Goal: Information Seeking & Learning: Learn about a topic

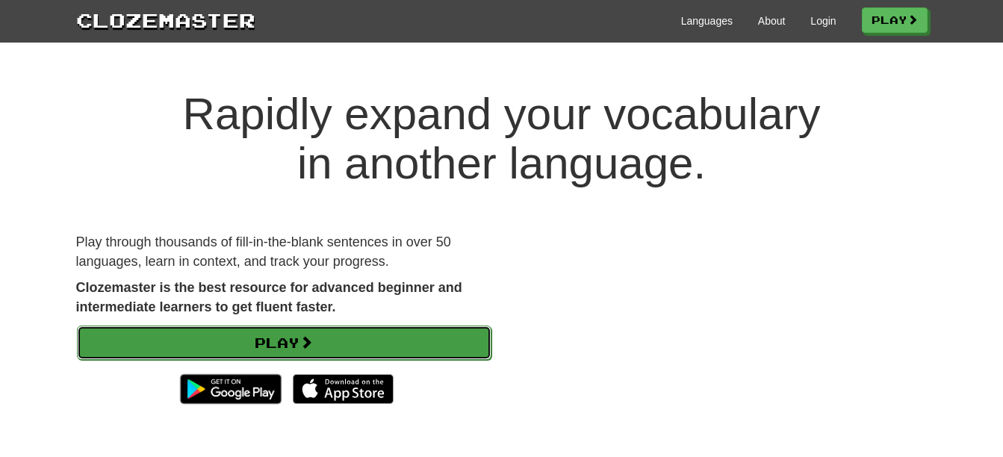
click at [375, 339] on link "Play" at bounding box center [284, 343] width 415 height 34
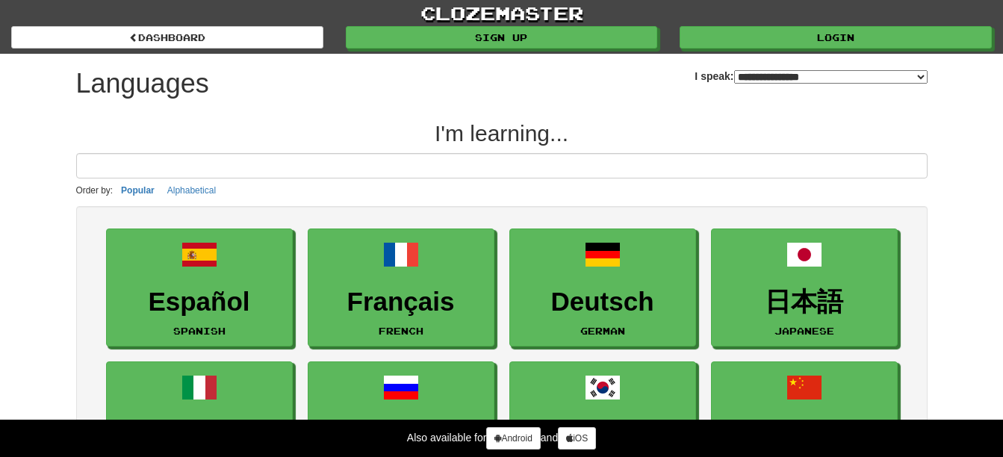
click at [734, 75] on select "**********" at bounding box center [830, 76] width 193 height 13
select select "*********"
click at [734, 70] on select "**********" at bounding box center [830, 76] width 193 height 13
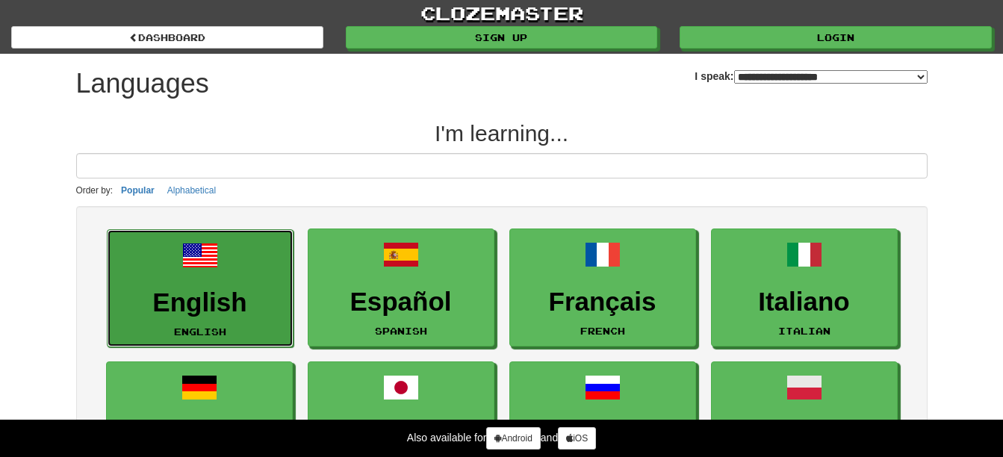
click at [159, 258] on link "English English" at bounding box center [200, 288] width 187 height 119
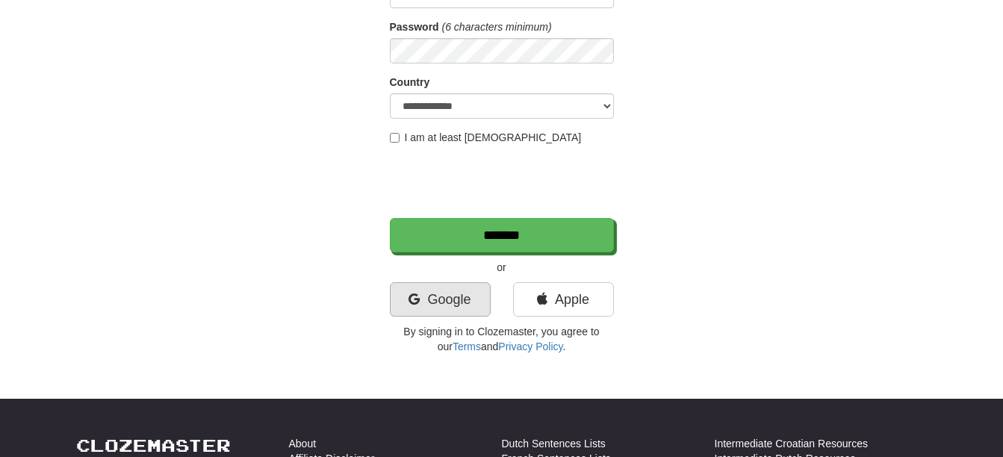
scroll to position [224, 0]
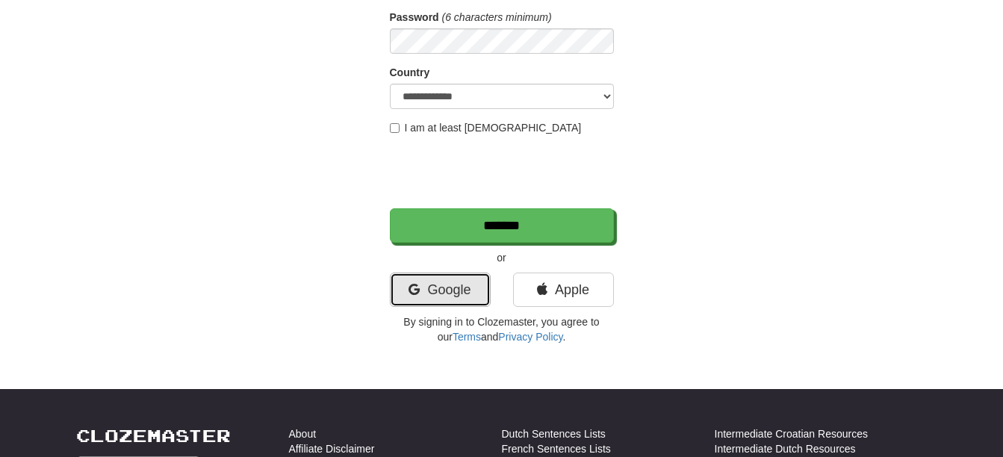
click at [406, 284] on link "Google" at bounding box center [440, 290] width 101 height 34
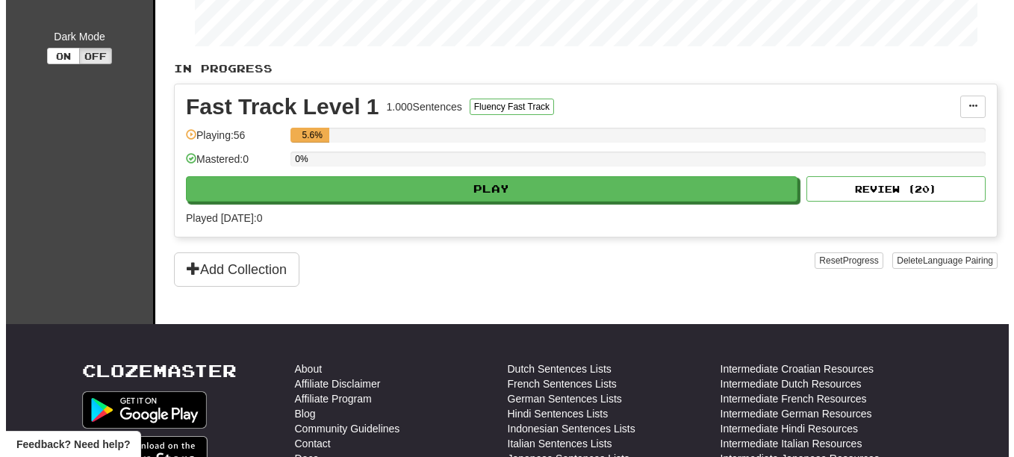
scroll to position [299, 0]
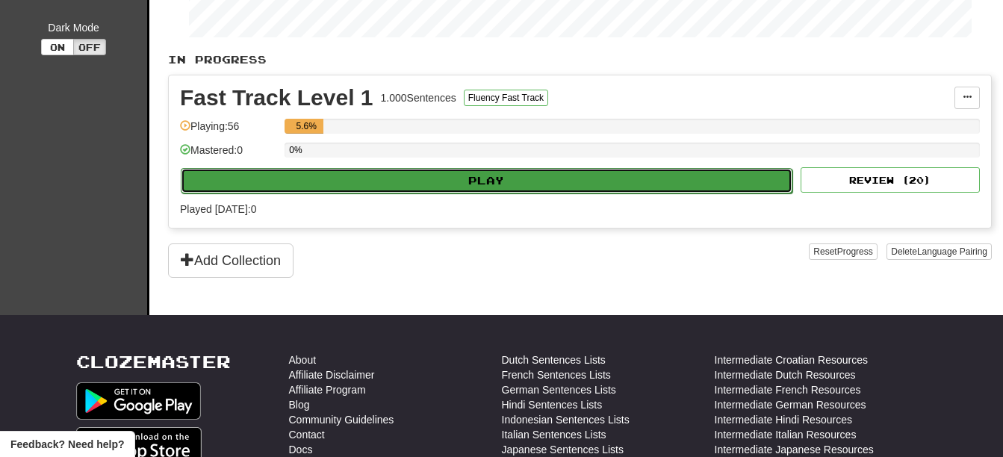
click at [508, 179] on button "Play" at bounding box center [487, 180] width 612 height 25
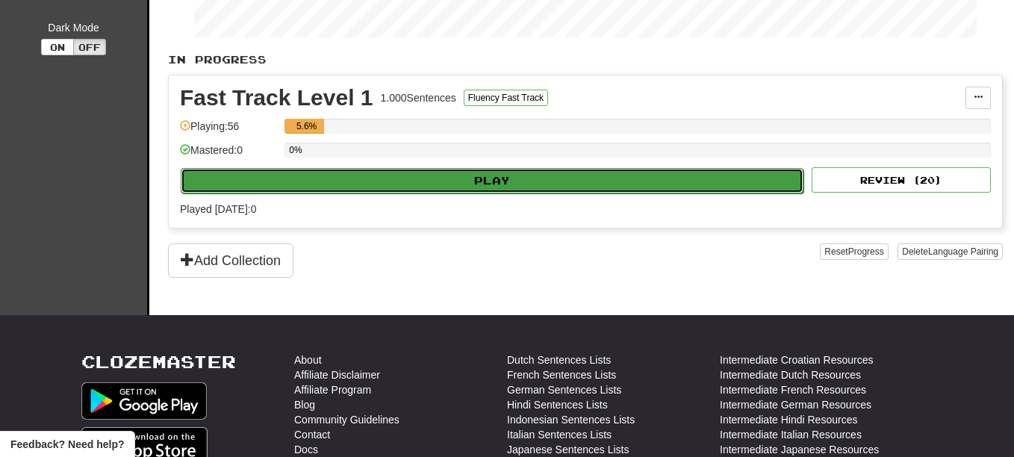
select select "**"
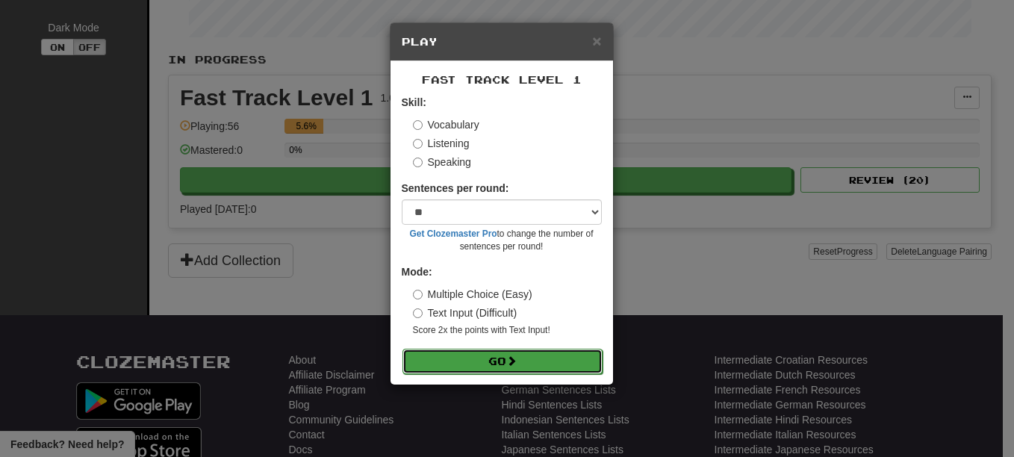
click at [515, 360] on span at bounding box center [511, 361] width 10 height 10
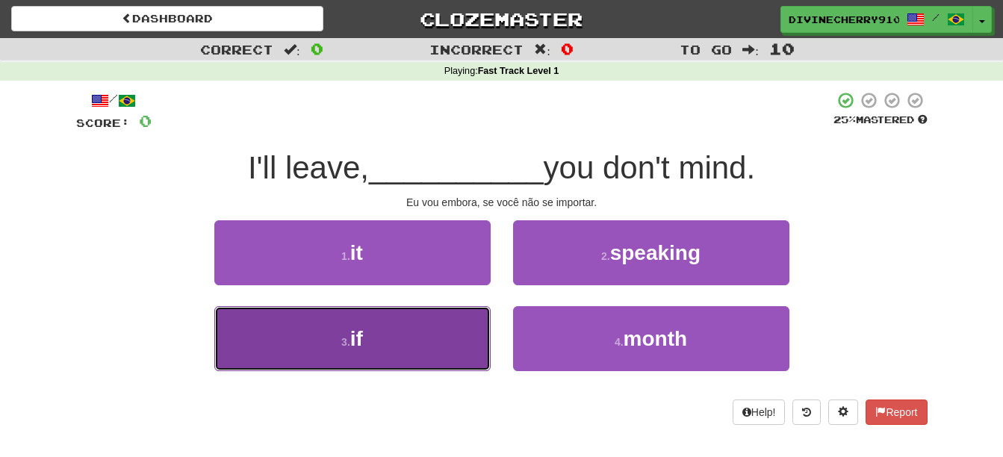
click at [336, 344] on button "3 . if" at bounding box center [352, 338] width 276 height 65
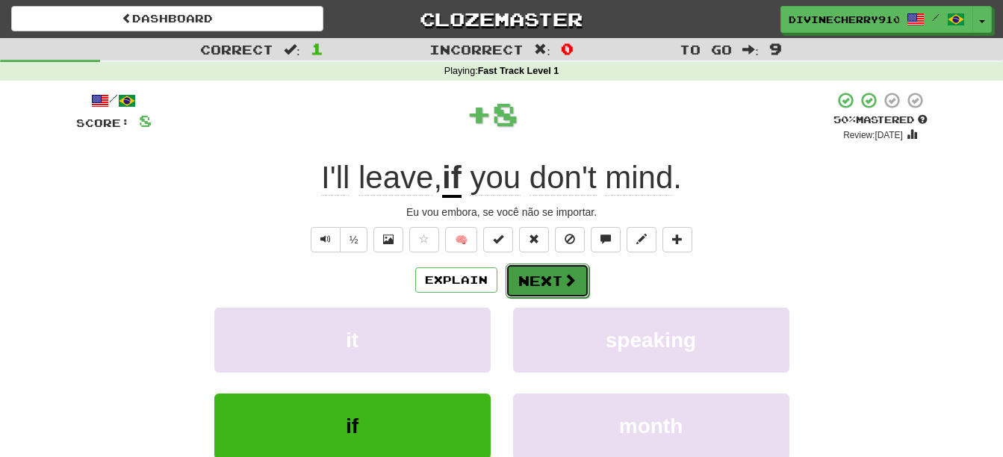
click at [568, 283] on span at bounding box center [569, 279] width 13 height 13
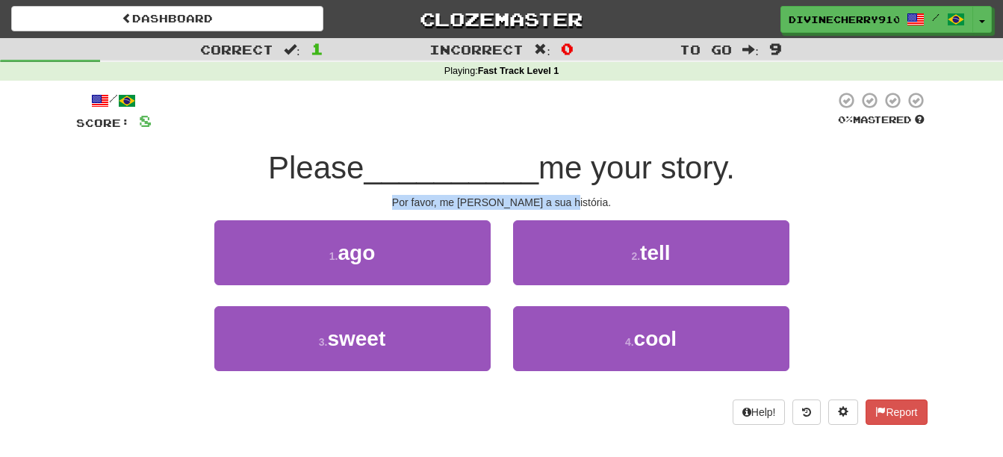
drag, startPoint x: 422, startPoint y: 204, endPoint x: 589, endPoint y: 206, distance: 167.3
click at [589, 206] on div "Por favor, me conte a sua história." at bounding box center [502, 202] width 852 height 15
copy div "Por favor, me conte a sua história."
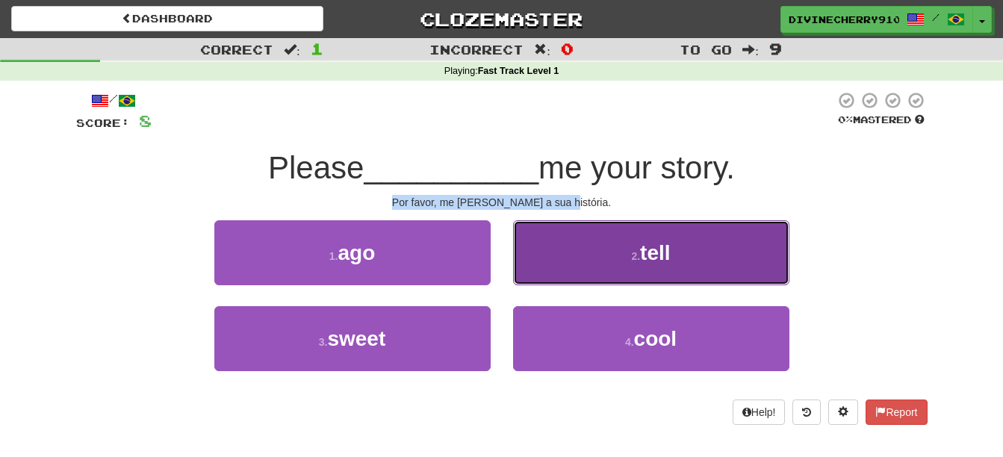
click at [627, 258] on button "2 . tell" at bounding box center [651, 252] width 276 height 65
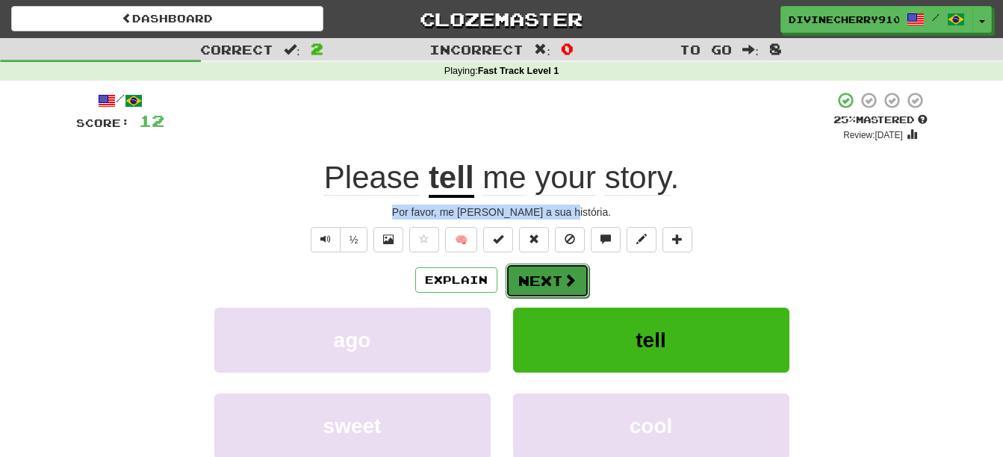
click at [548, 276] on button "Next" at bounding box center [548, 281] width 84 height 34
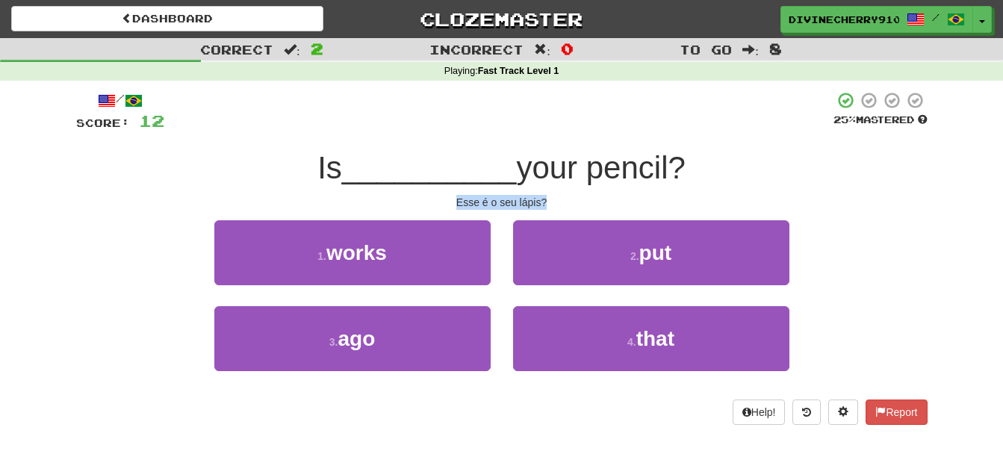
drag, startPoint x: 456, startPoint y: 199, endPoint x: 566, endPoint y: 206, distance: 110.0
click at [566, 206] on div "Esse é o seu lápis?" at bounding box center [502, 202] width 852 height 15
copy div "Esse é o seu lápis?"
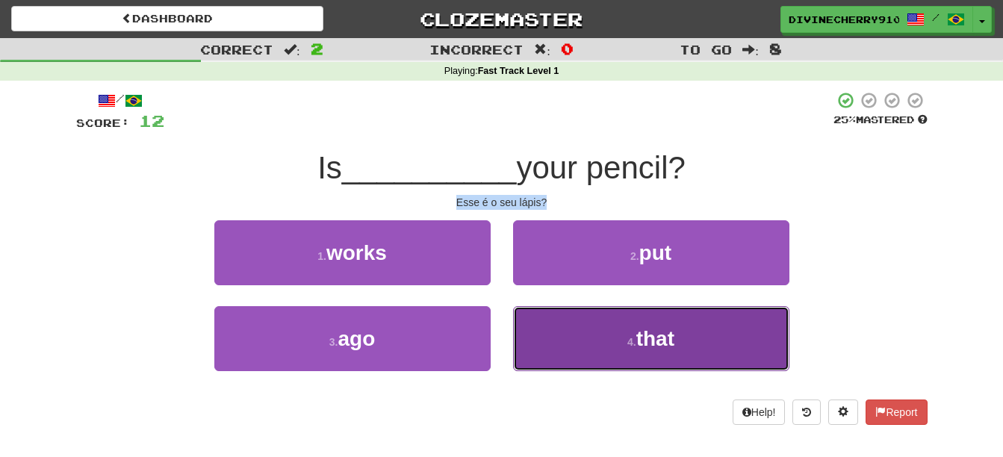
click at [580, 356] on button "4 . that" at bounding box center [651, 338] width 276 height 65
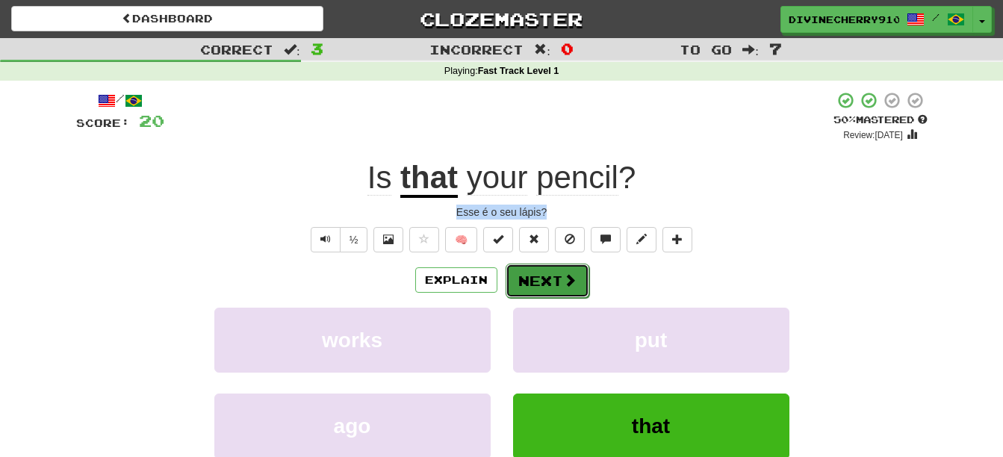
click at [566, 295] on button "Next" at bounding box center [548, 281] width 84 height 34
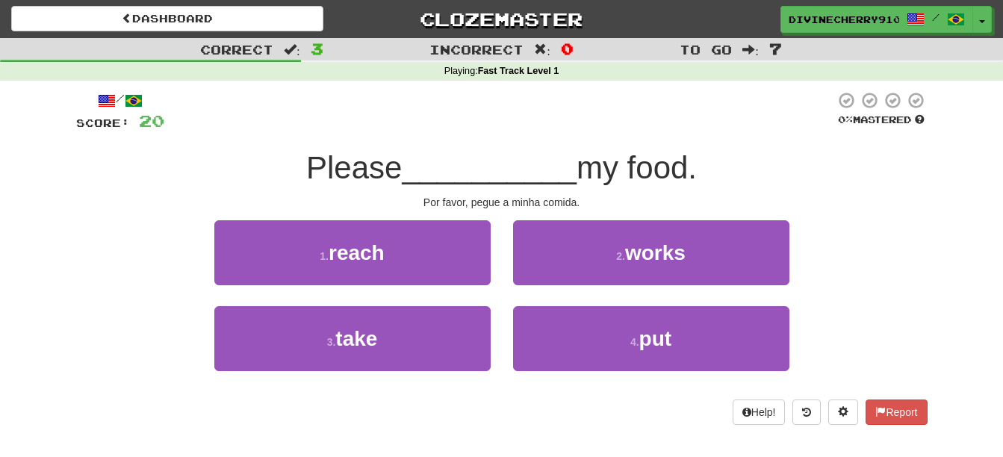
click at [583, 204] on div "Por favor, pegue a minha comida." at bounding box center [502, 202] width 852 height 15
drag, startPoint x: 578, startPoint y: 204, endPoint x: 425, endPoint y: 208, distance: 153.2
click at [425, 208] on div "Por favor, pegue a minha comida." at bounding box center [502, 202] width 852 height 15
copy div "Por favor, pegue a minha comida"
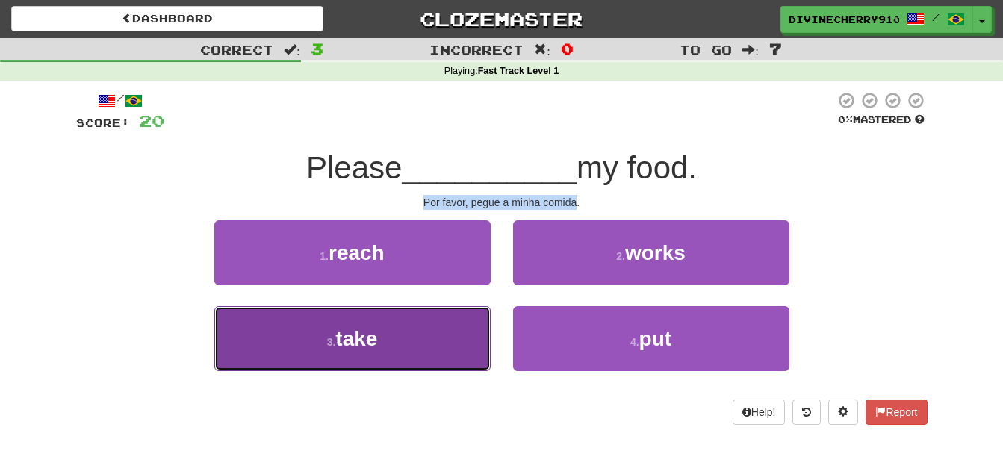
click at [385, 346] on button "3 . take" at bounding box center [352, 338] width 276 height 65
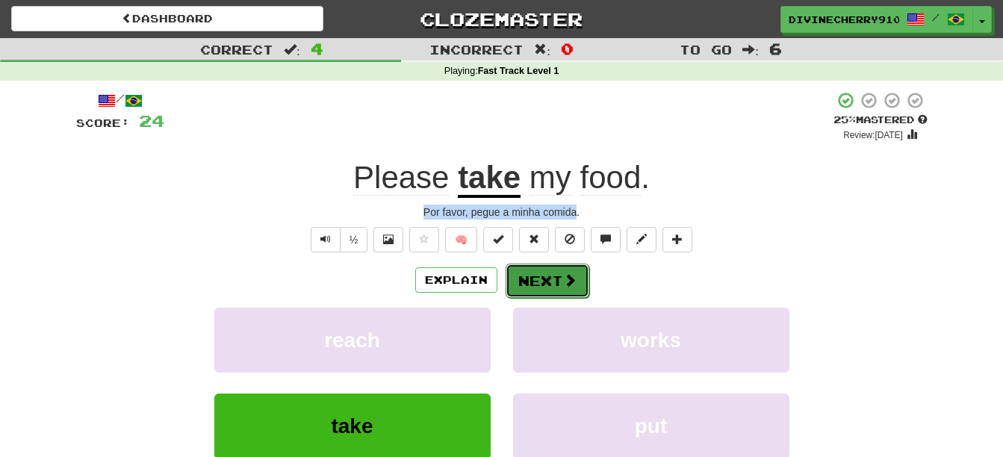
click at [528, 272] on button "Next" at bounding box center [548, 281] width 84 height 34
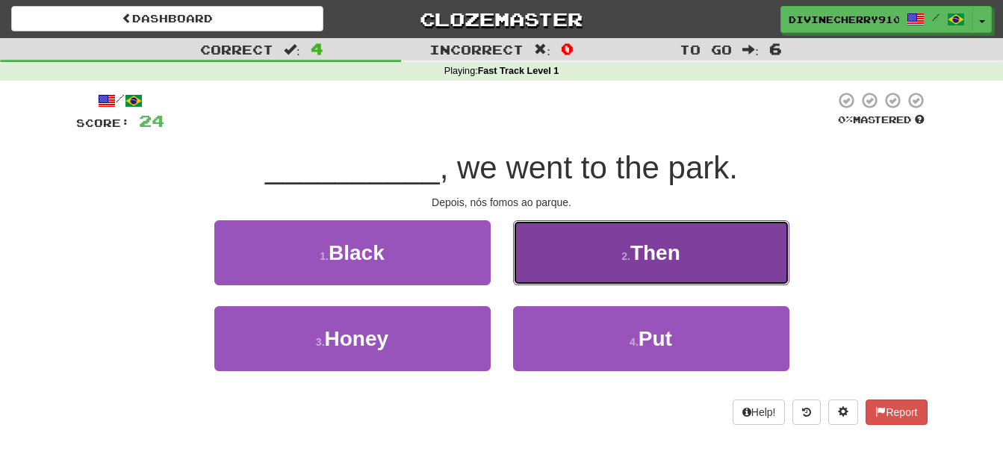
click at [551, 257] on button "2 . Then" at bounding box center [651, 252] width 276 height 65
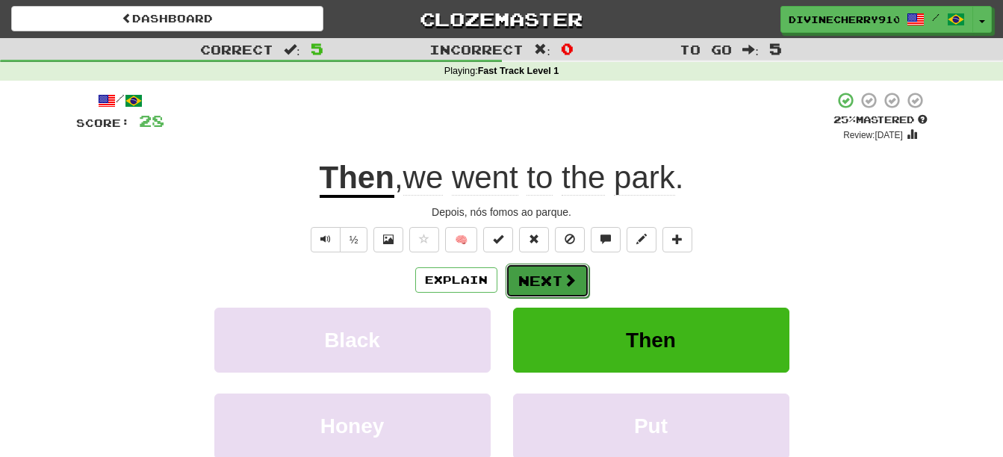
click at [560, 279] on button "Next" at bounding box center [548, 281] width 84 height 34
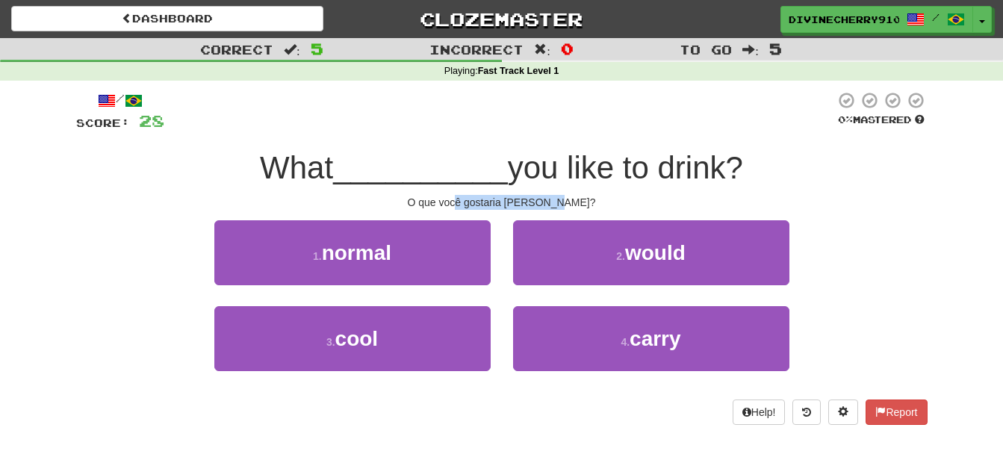
drag, startPoint x: 573, startPoint y: 200, endPoint x: 462, endPoint y: 207, distance: 111.5
click at [462, 207] on div "O que você gostaria de beber?" at bounding box center [502, 202] width 852 height 15
drag, startPoint x: 462, startPoint y: 207, endPoint x: 549, endPoint y: 202, distance: 87.5
click at [549, 202] on div "O que você gostaria de beber?" at bounding box center [502, 202] width 852 height 15
drag, startPoint x: 549, startPoint y: 202, endPoint x: 588, endPoint y: 202, distance: 38.8
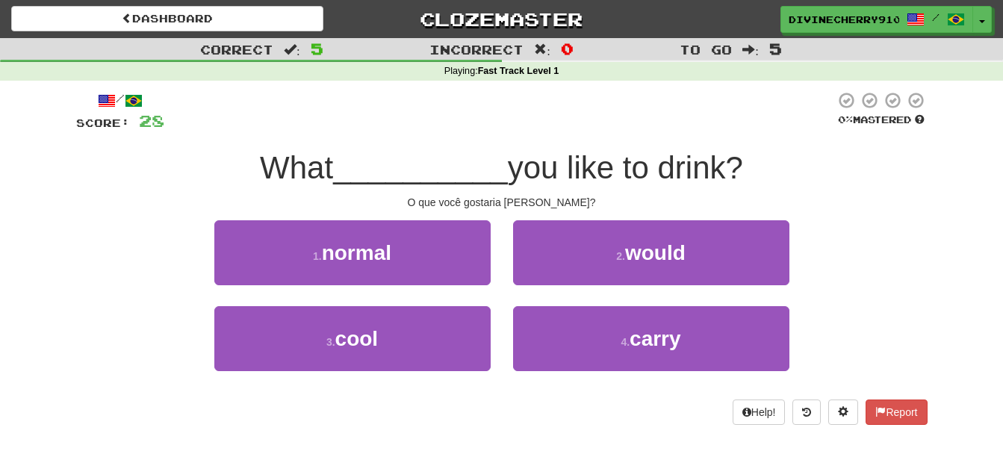
click at [588, 202] on div "O que você gostaria de beber?" at bounding box center [502, 202] width 852 height 15
drag, startPoint x: 579, startPoint y: 202, endPoint x: 429, endPoint y: 206, distance: 150.2
click at [429, 206] on div "O que você gostaria de beber?" at bounding box center [502, 202] width 852 height 15
copy div "O que você gostaria de beber?"
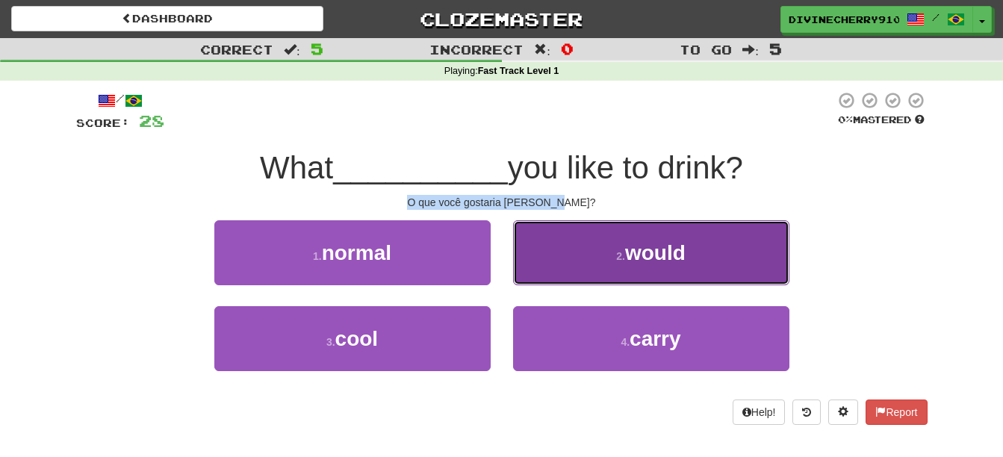
click at [613, 238] on button "2 . would" at bounding box center [651, 252] width 276 height 65
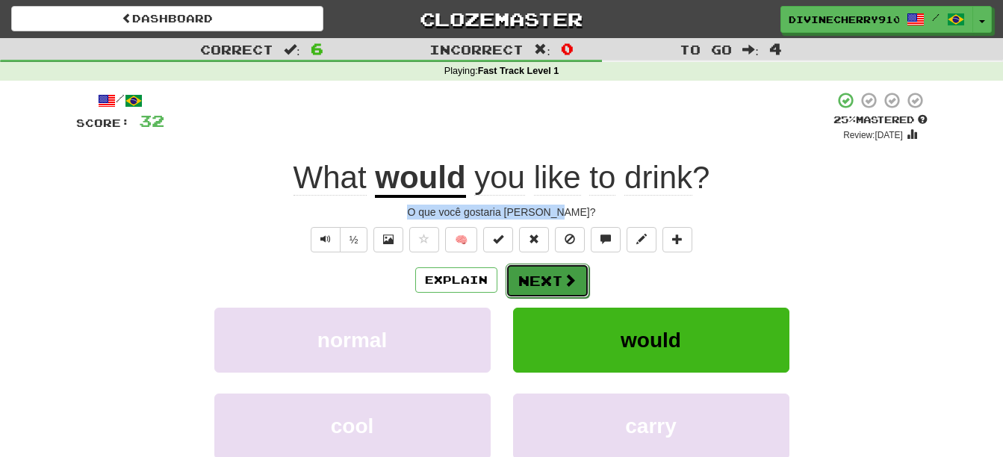
click at [542, 276] on button "Next" at bounding box center [548, 281] width 84 height 34
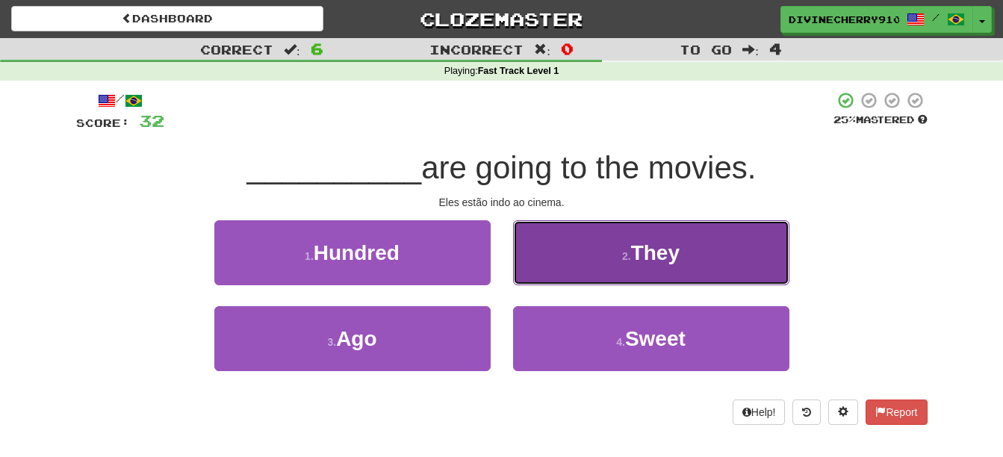
click at [612, 266] on button "2 . They" at bounding box center [651, 252] width 276 height 65
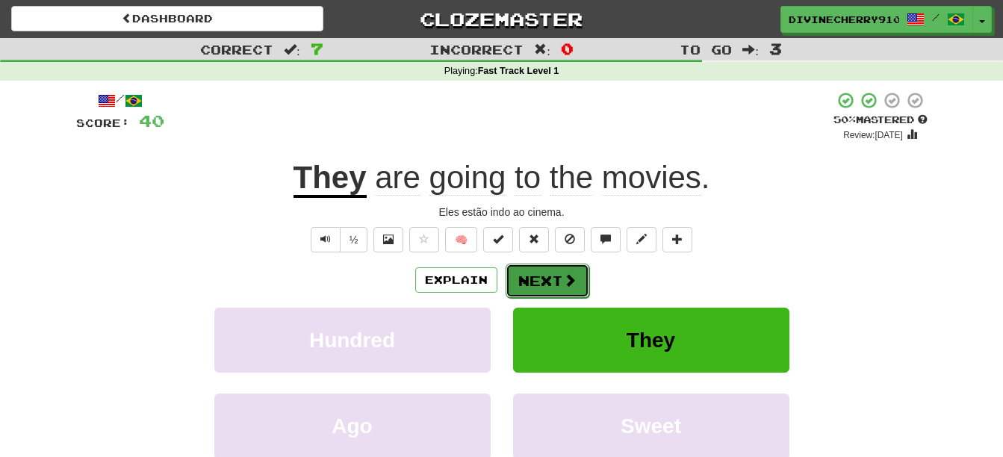
click at [556, 280] on button "Next" at bounding box center [548, 281] width 84 height 34
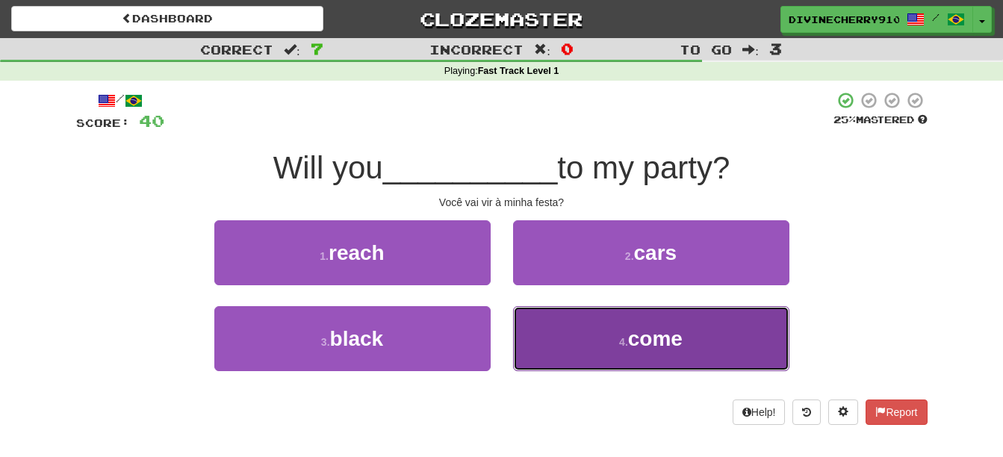
click at [589, 317] on button "4 . come" at bounding box center [651, 338] width 276 height 65
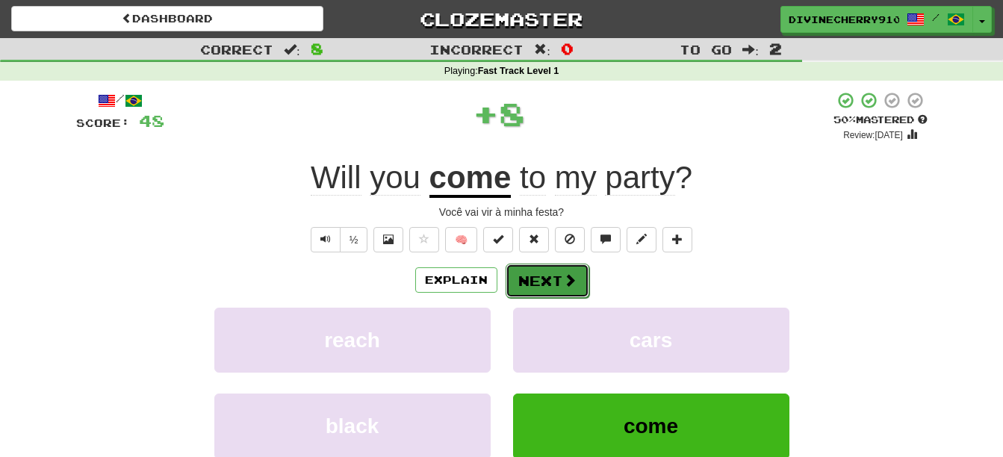
click at [545, 272] on button "Next" at bounding box center [548, 281] width 84 height 34
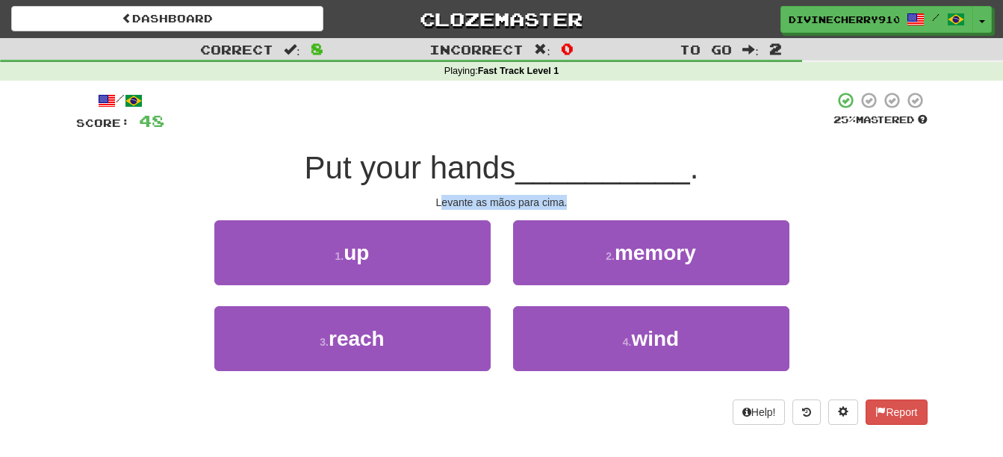
drag, startPoint x: 440, startPoint y: 204, endPoint x: 574, endPoint y: 197, distance: 134.6
click at [574, 197] on div "Levante as mãos para cima." at bounding box center [502, 202] width 852 height 15
copy div "evante as mãos para cima."
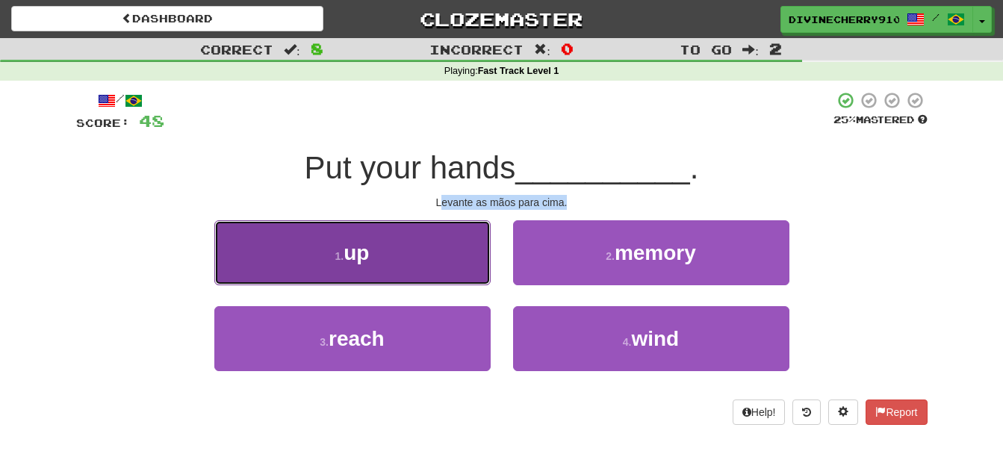
click at [422, 231] on button "1 . up" at bounding box center [352, 252] width 276 height 65
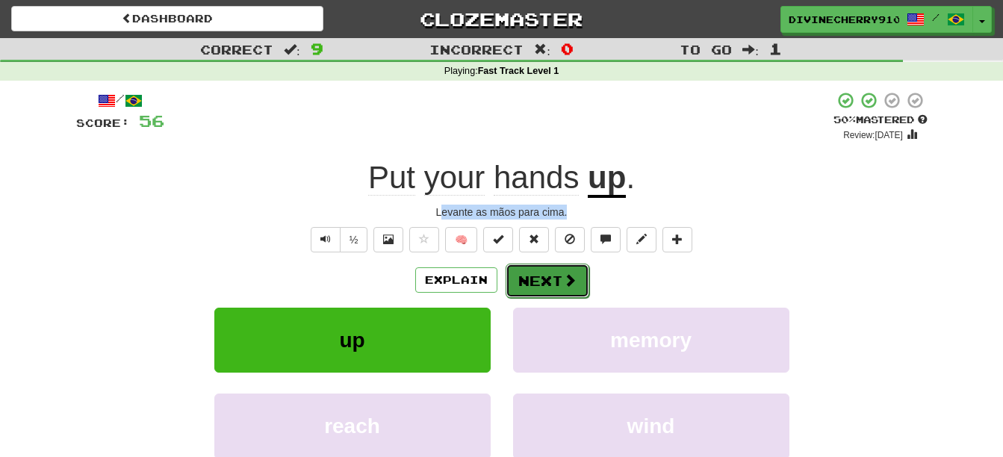
click at [556, 288] on button "Next" at bounding box center [548, 281] width 84 height 34
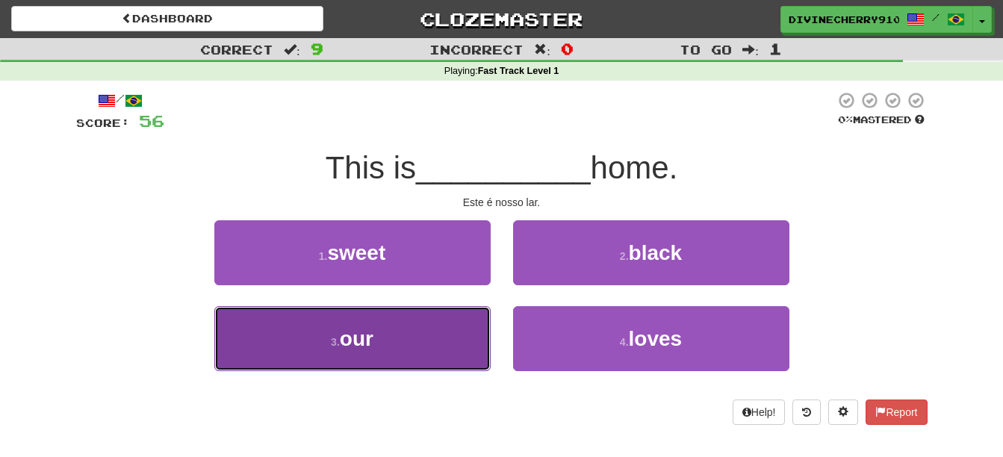
click at [416, 326] on button "3 . our" at bounding box center [352, 338] width 276 height 65
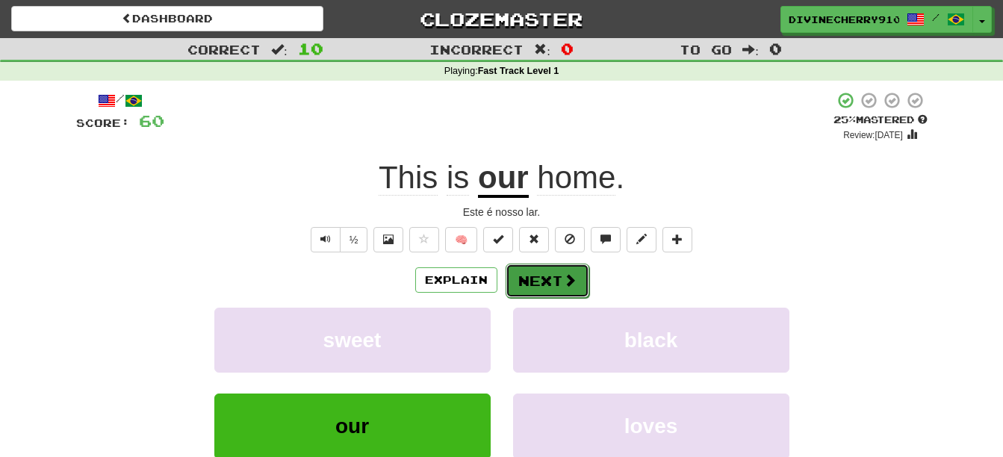
click at [542, 275] on button "Next" at bounding box center [548, 281] width 84 height 34
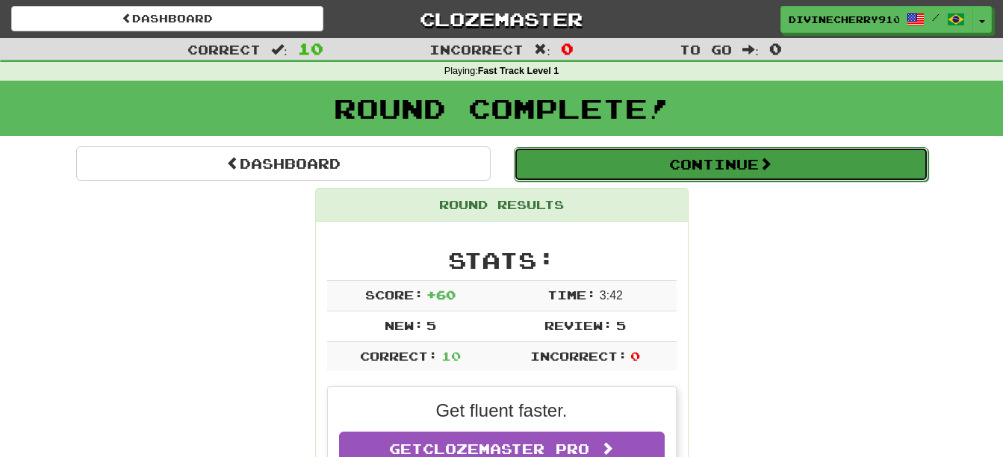
click at [722, 166] on button "Continue" at bounding box center [721, 164] width 415 height 34
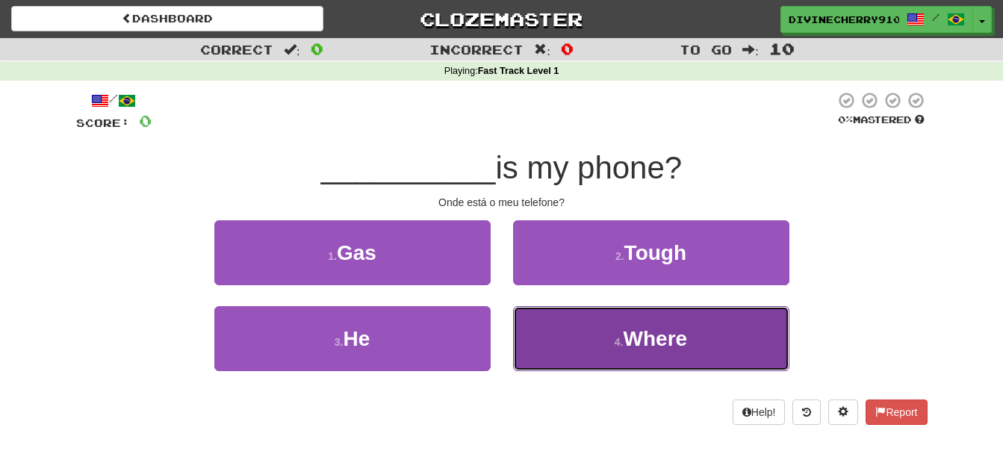
click at [586, 344] on button "4 . Where" at bounding box center [651, 338] width 276 height 65
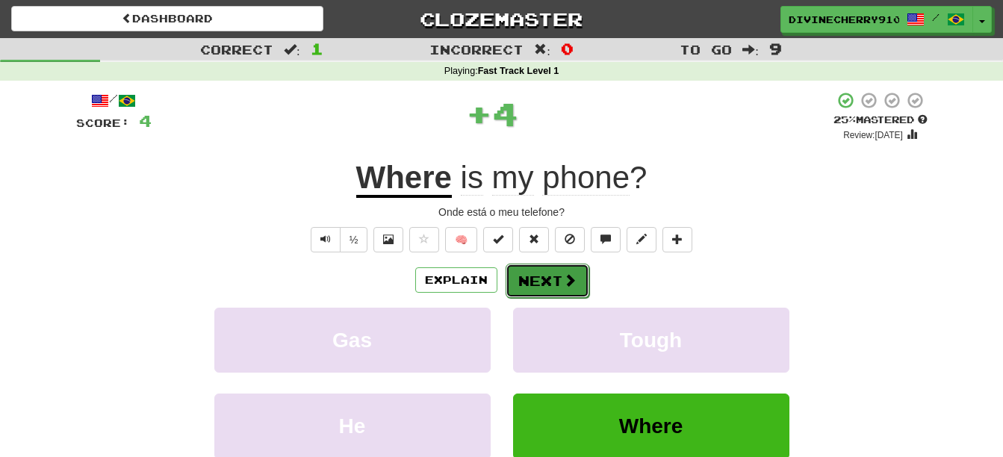
click at [566, 276] on span at bounding box center [569, 279] width 13 height 13
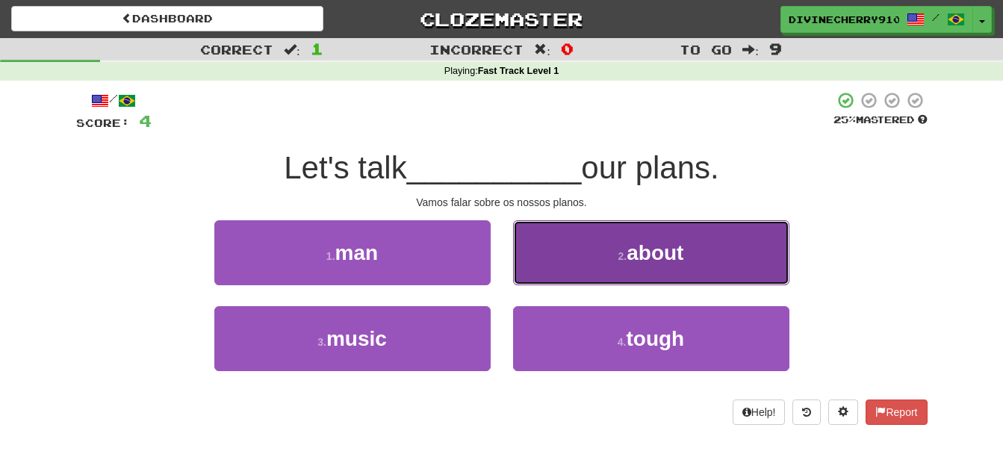
click at [624, 264] on button "2 . about" at bounding box center [651, 252] width 276 height 65
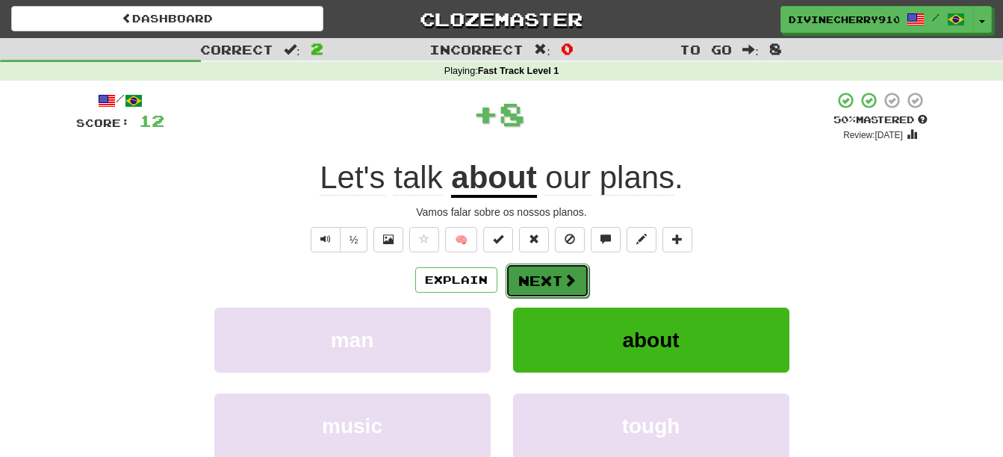
click at [560, 272] on button "Next" at bounding box center [548, 281] width 84 height 34
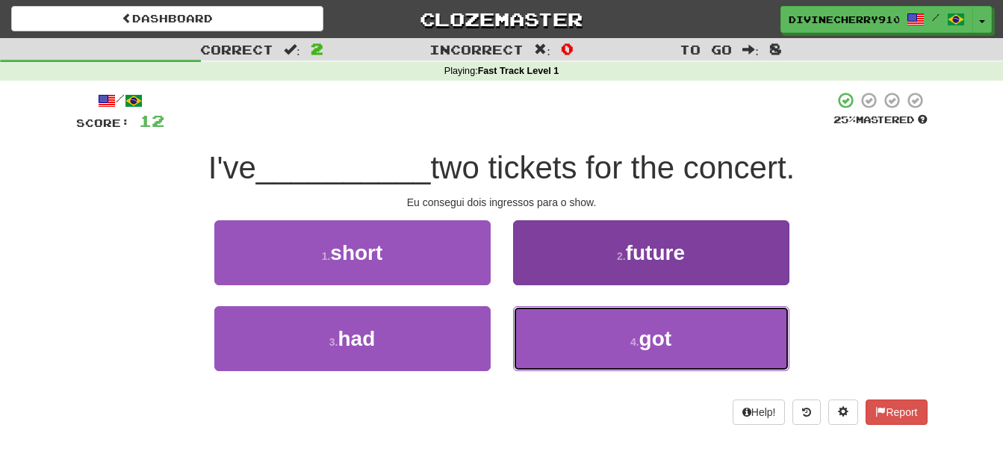
click at [620, 322] on button "4 . got" at bounding box center [651, 338] width 276 height 65
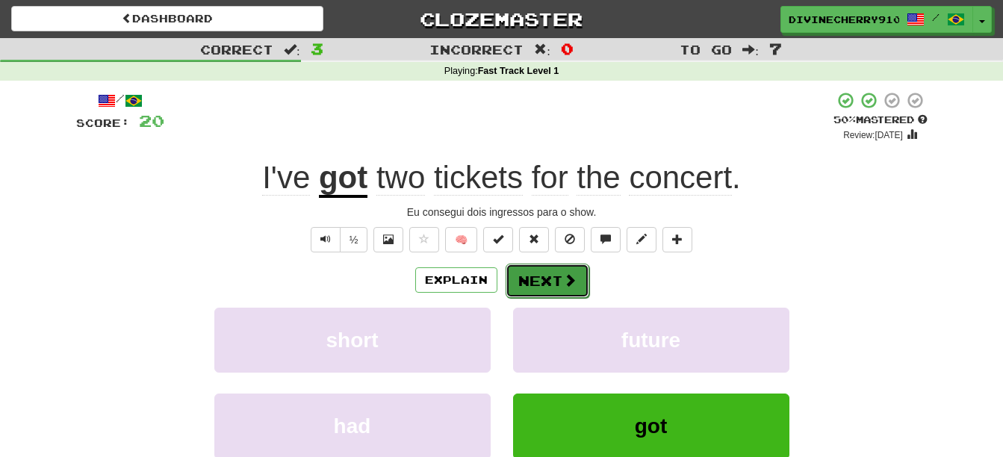
click at [567, 284] on span at bounding box center [569, 279] width 13 height 13
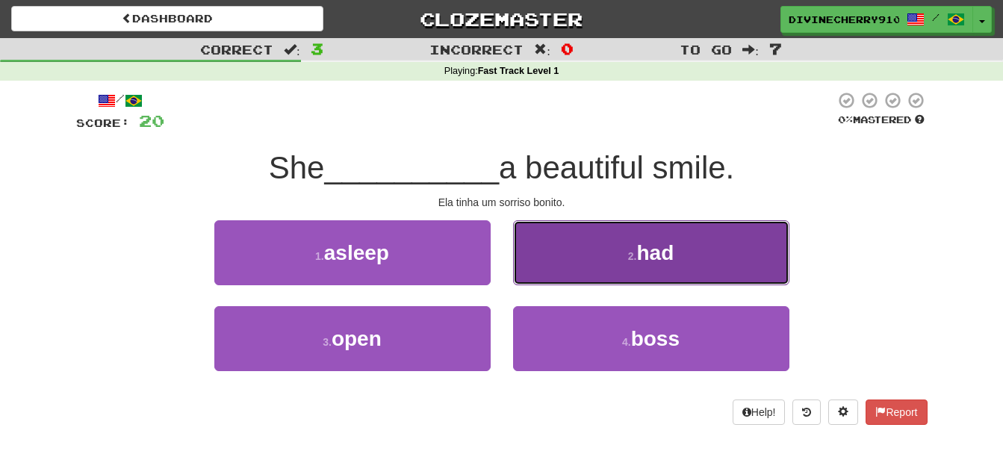
click at [632, 249] on button "2 . had" at bounding box center [651, 252] width 276 height 65
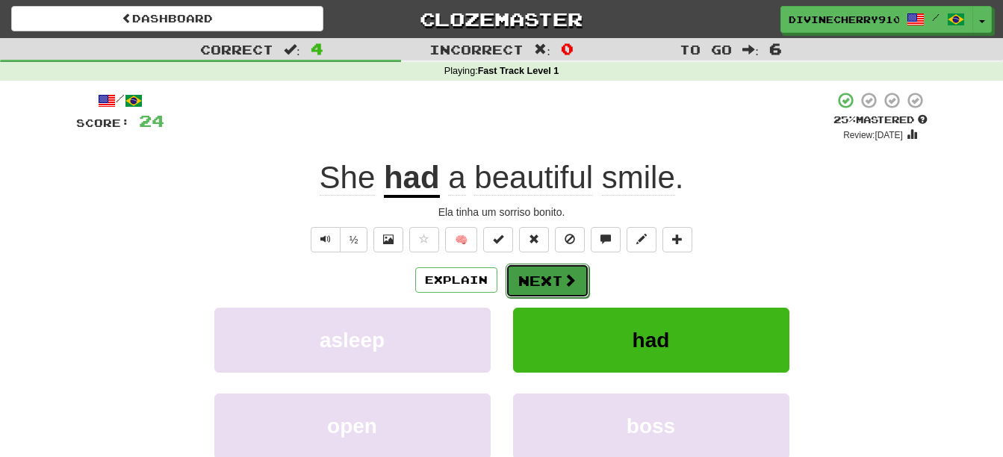
click at [556, 275] on button "Next" at bounding box center [548, 281] width 84 height 34
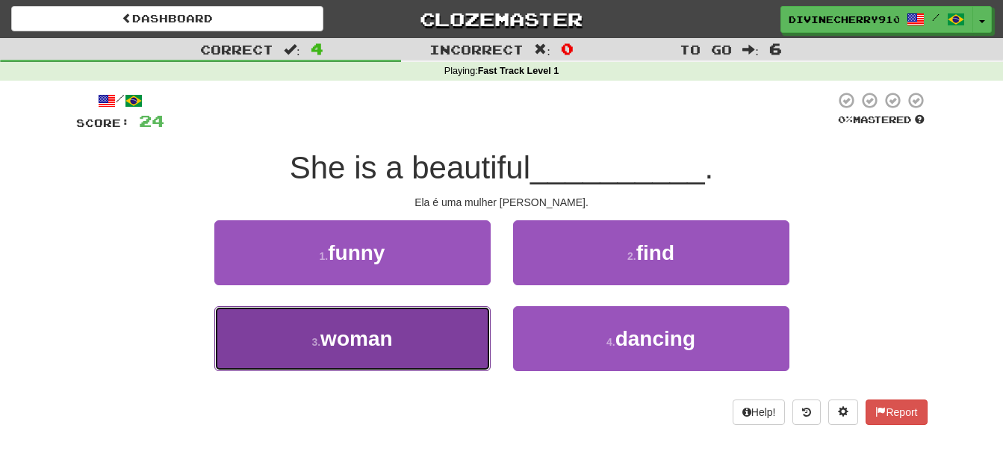
click at [376, 341] on span "woman" at bounding box center [356, 338] width 72 height 23
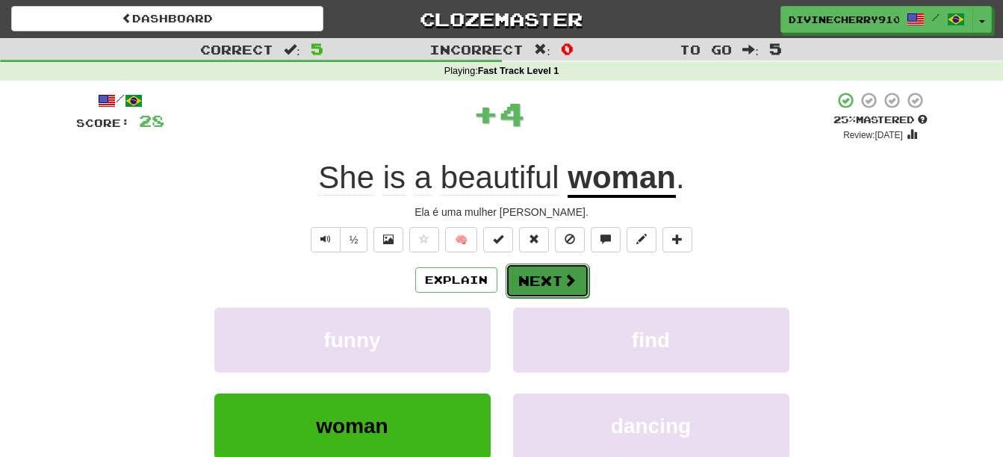
click at [554, 268] on button "Next" at bounding box center [548, 281] width 84 height 34
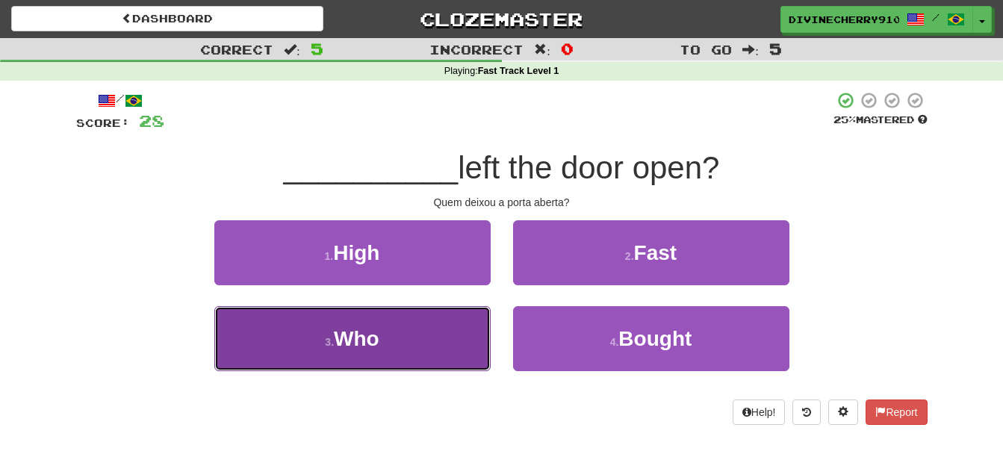
click at [407, 327] on button "3 . Who" at bounding box center [352, 338] width 276 height 65
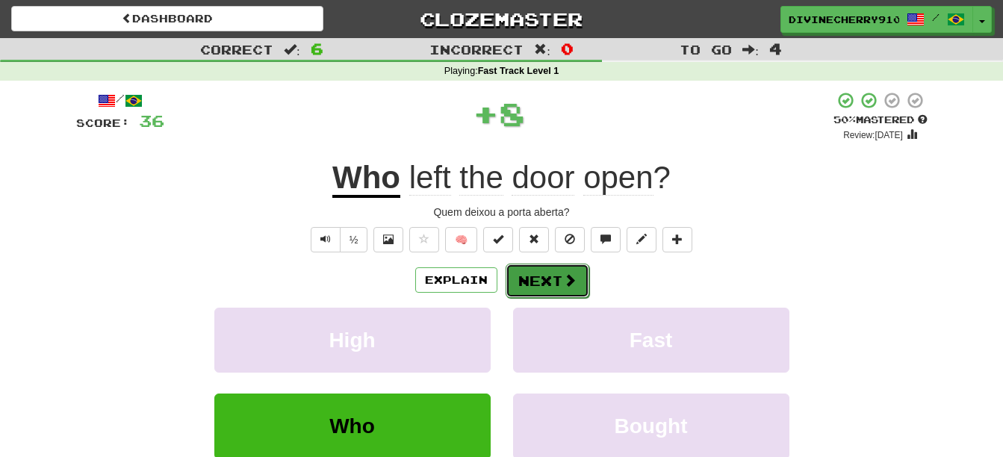
click at [548, 266] on button "Next" at bounding box center [548, 281] width 84 height 34
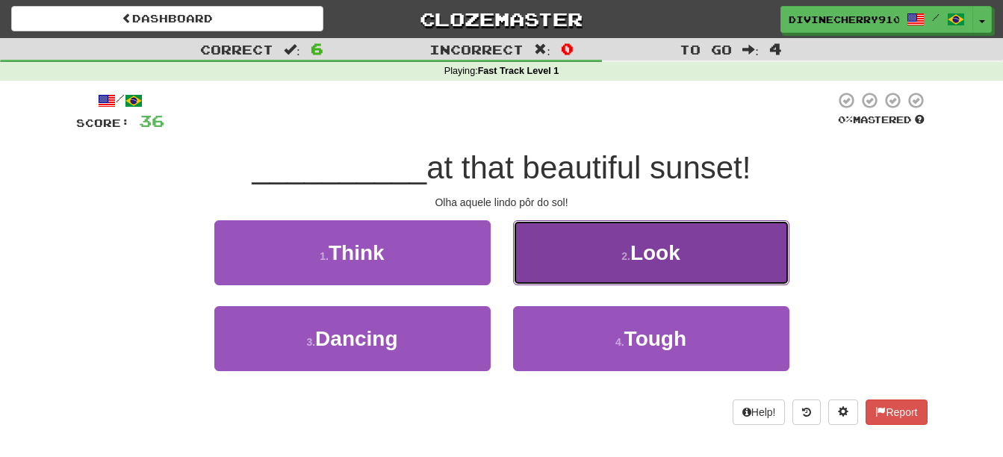
click at [563, 259] on button "2 . Look" at bounding box center [651, 252] width 276 height 65
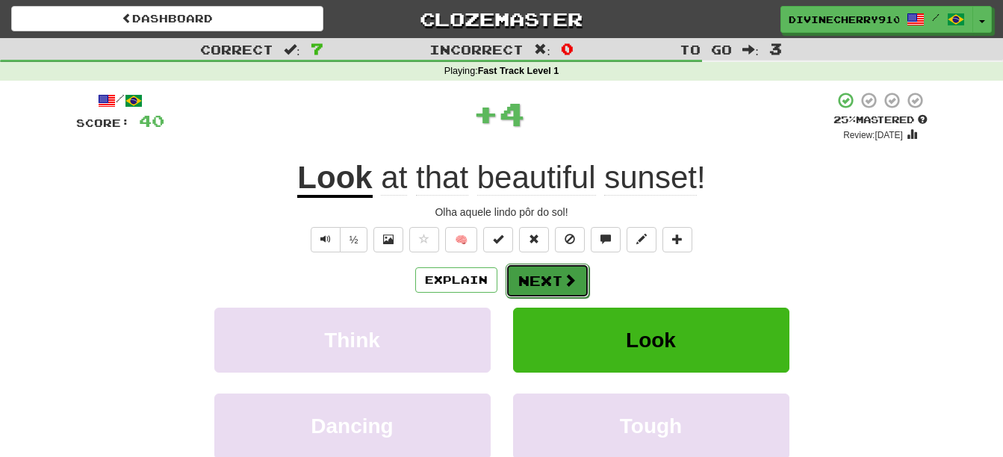
click at [530, 276] on button "Next" at bounding box center [548, 281] width 84 height 34
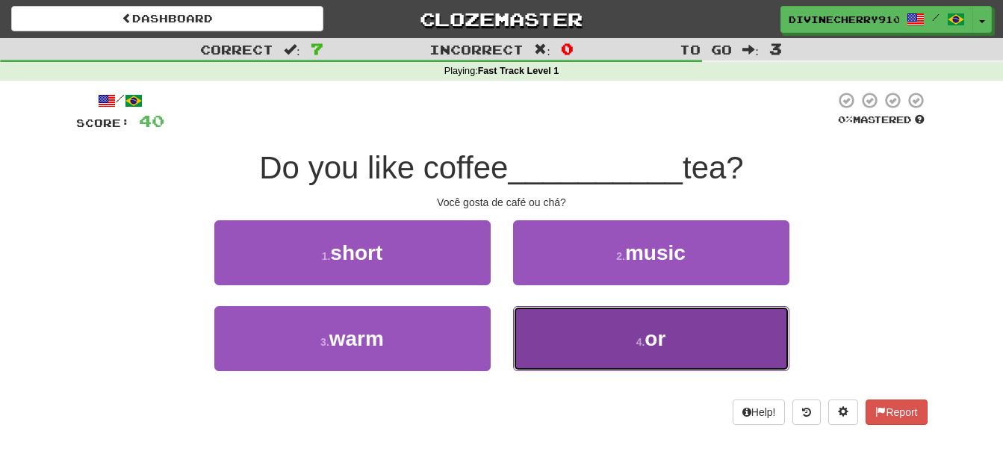
click at [550, 317] on button "4 . or" at bounding box center [651, 338] width 276 height 65
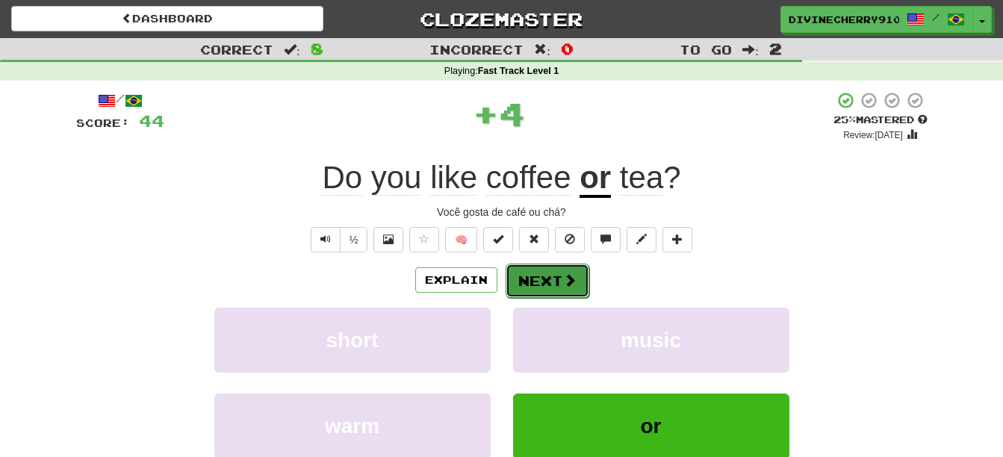
click at [545, 269] on button "Next" at bounding box center [548, 281] width 84 height 34
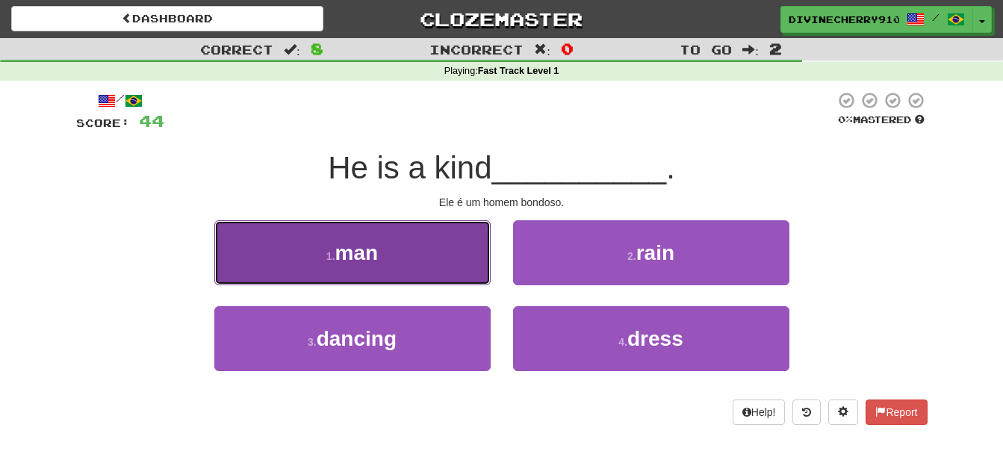
click at [437, 268] on button "1 . man" at bounding box center [352, 252] width 276 height 65
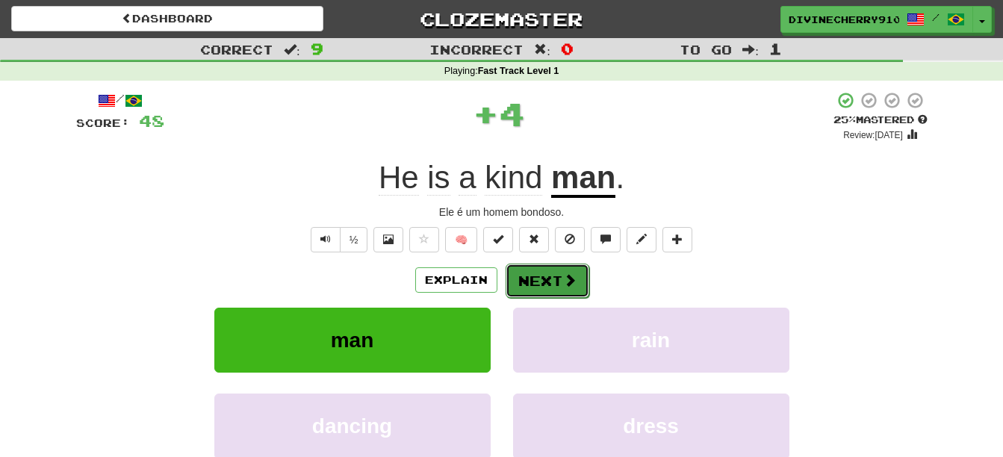
click at [551, 270] on button "Next" at bounding box center [548, 281] width 84 height 34
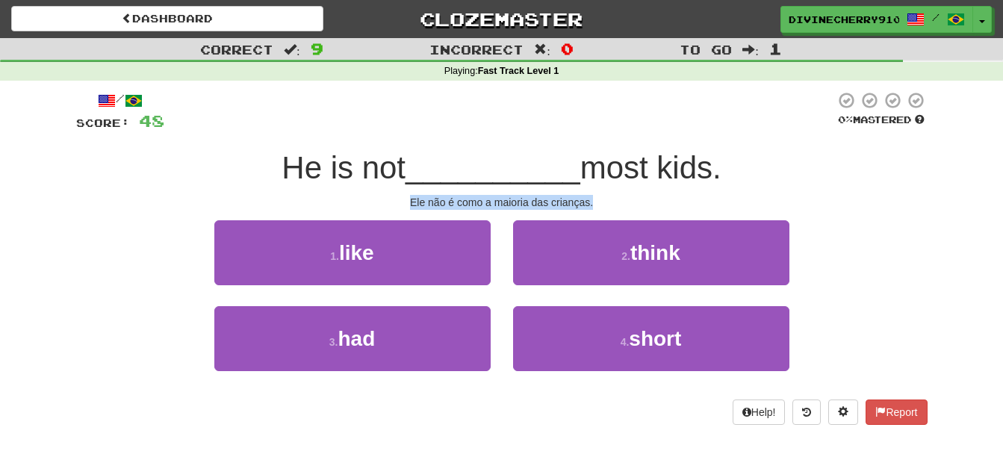
drag, startPoint x: 410, startPoint y: 200, endPoint x: 612, endPoint y: 199, distance: 201.7
click at [612, 199] on div "Ele não é como a maioria das crianças." at bounding box center [502, 202] width 852 height 15
copy div "Ele não é como a maioria das crianças."
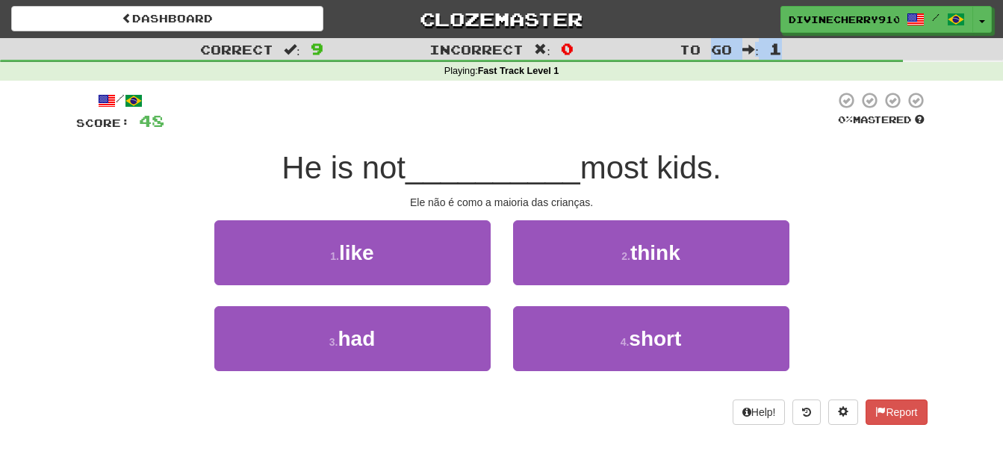
click at [707, 61] on div "Correct : 9 Incorrect : 0 To go : 1 Playing : Fast Track Level 1" at bounding box center [501, 59] width 1003 height 43
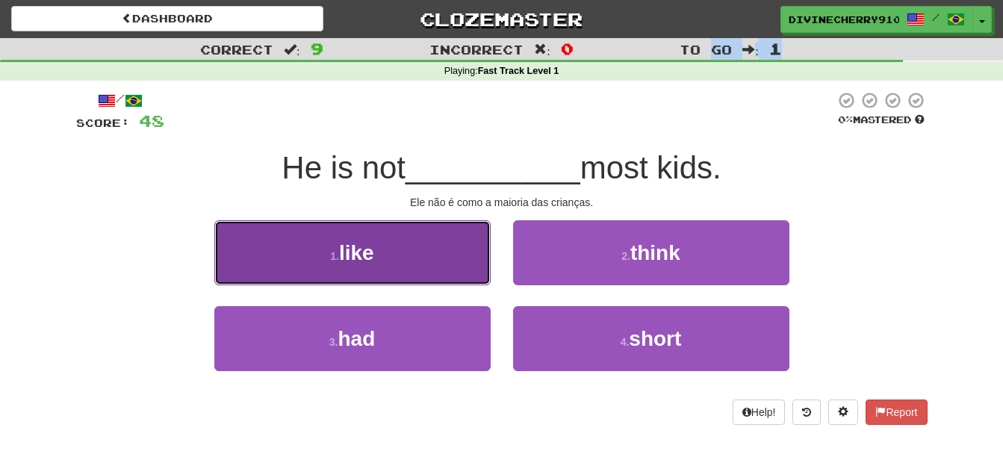
click at [416, 249] on button "1 . like" at bounding box center [352, 252] width 276 height 65
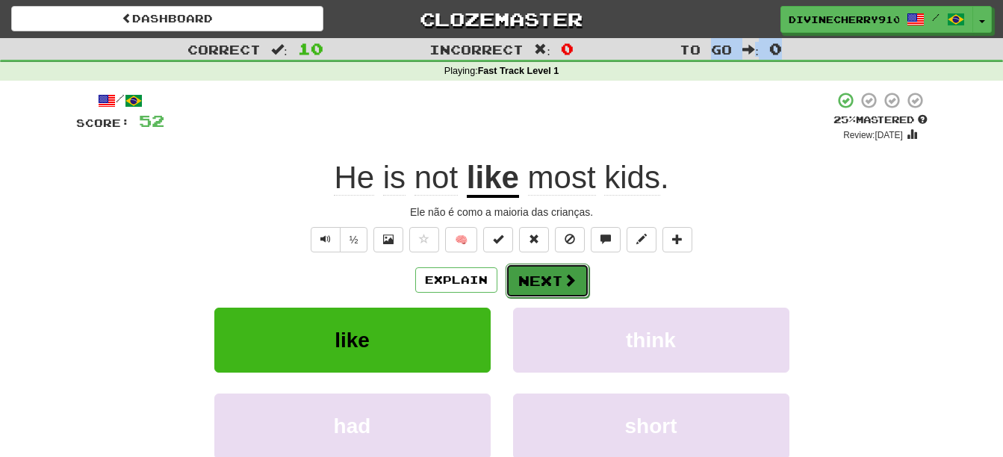
click at [547, 279] on button "Next" at bounding box center [548, 281] width 84 height 34
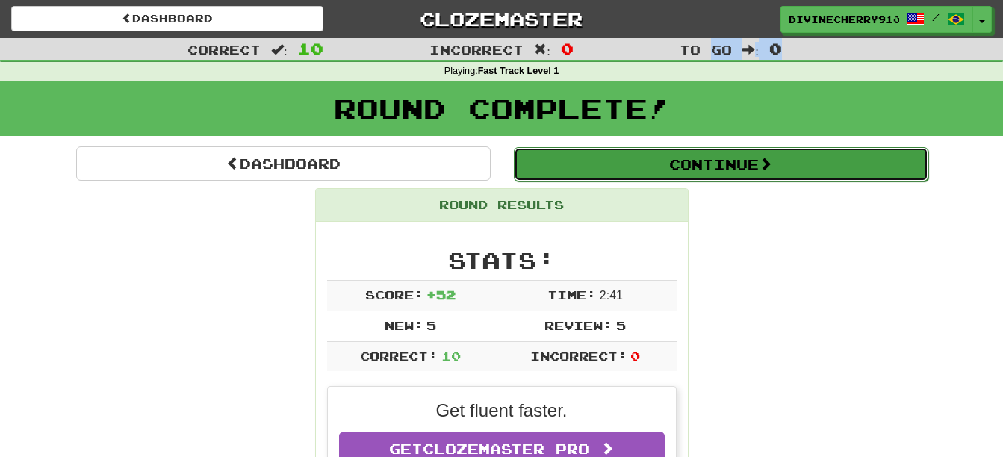
click at [631, 164] on button "Continue" at bounding box center [721, 164] width 415 height 34
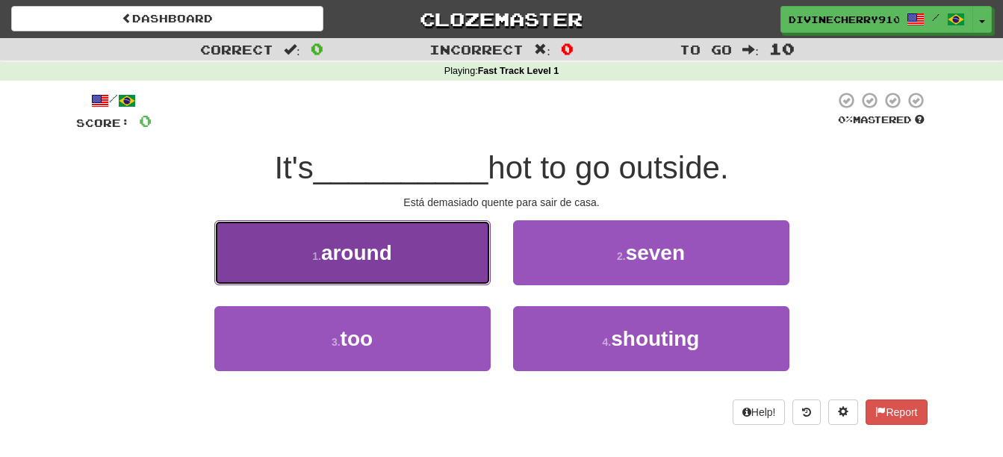
click at [411, 237] on button "1 . around" at bounding box center [352, 252] width 276 height 65
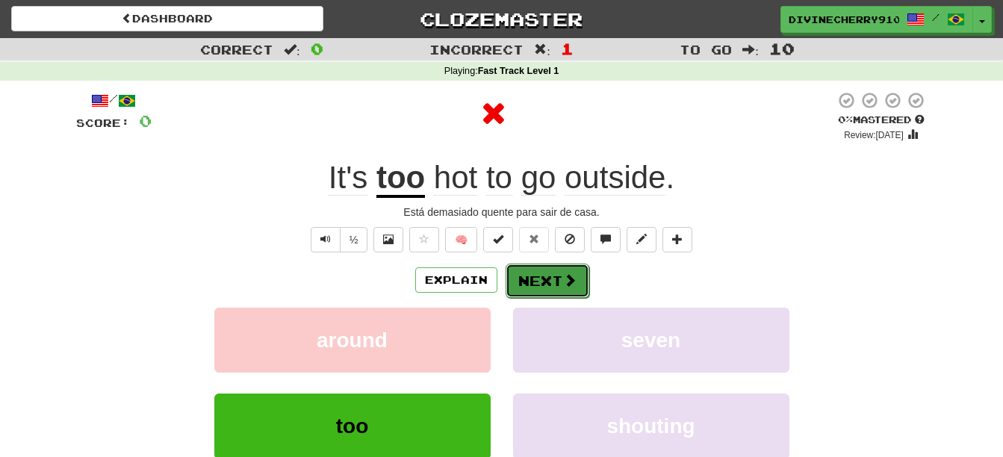
click at [571, 281] on span at bounding box center [569, 279] width 13 height 13
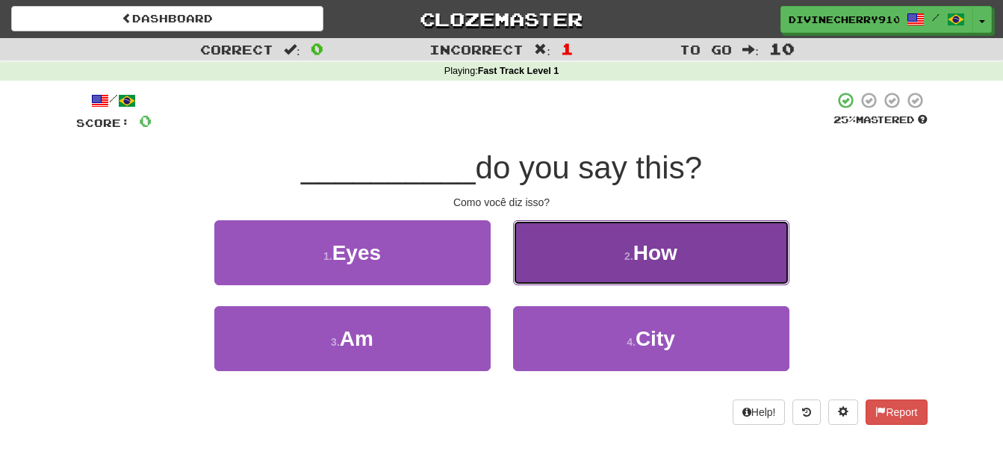
click at [581, 247] on button "2 . How" at bounding box center [651, 252] width 276 height 65
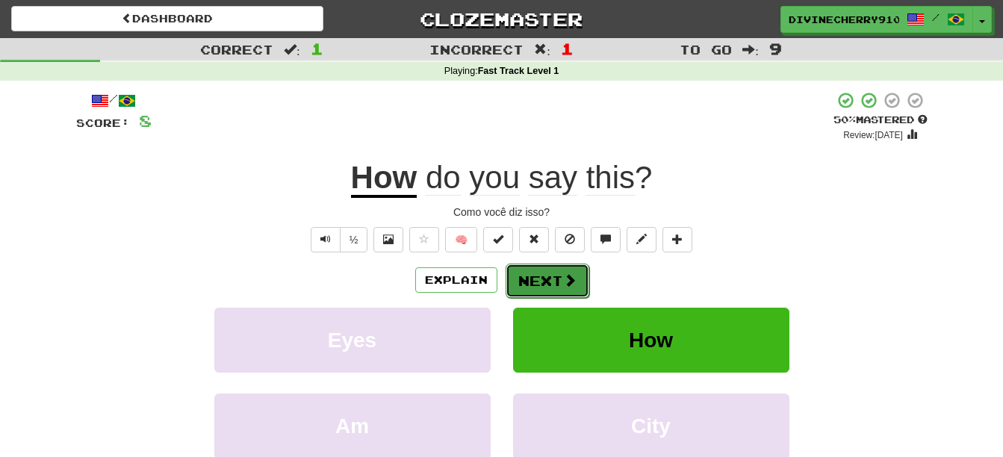
click at [560, 273] on button "Next" at bounding box center [548, 281] width 84 height 34
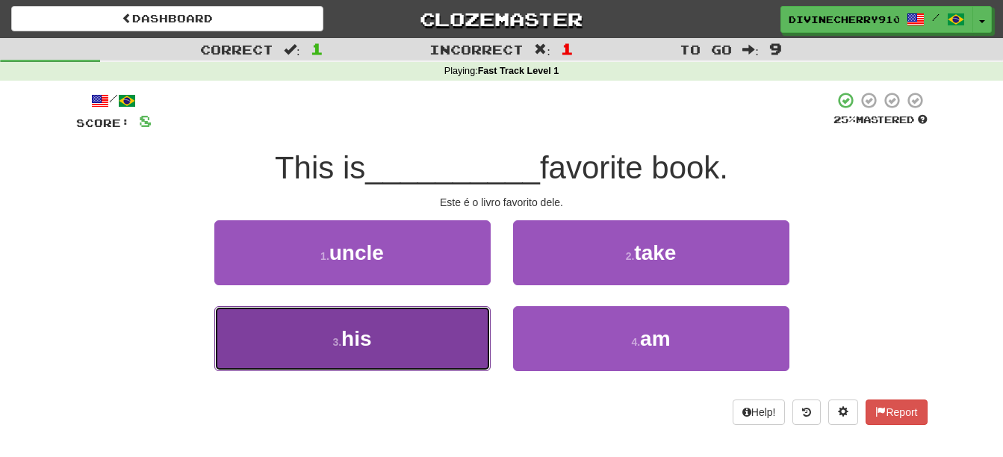
click at [459, 311] on button "3 . his" at bounding box center [352, 338] width 276 height 65
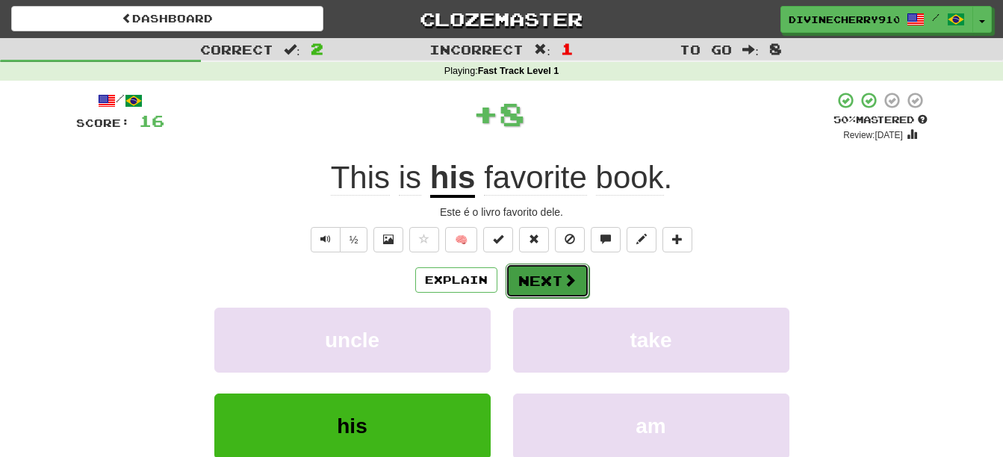
click at [554, 276] on button "Next" at bounding box center [548, 281] width 84 height 34
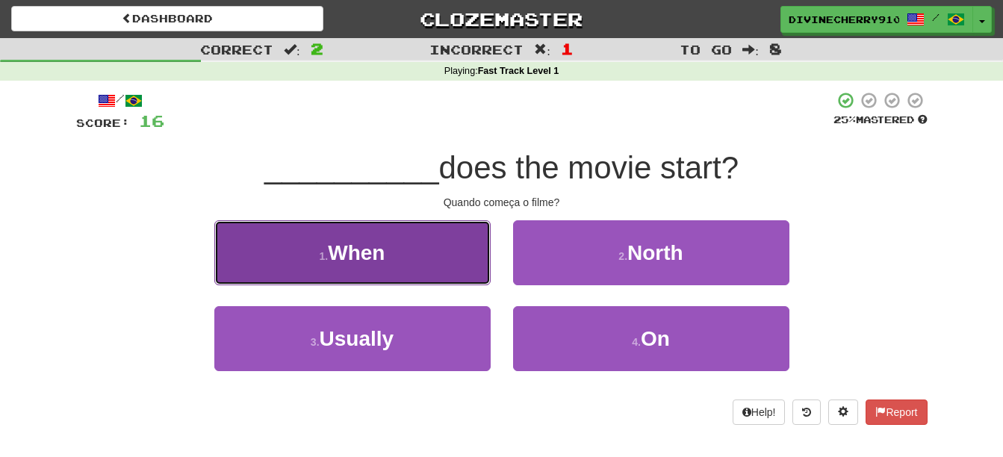
click at [430, 270] on button "1 . When" at bounding box center [352, 252] width 276 height 65
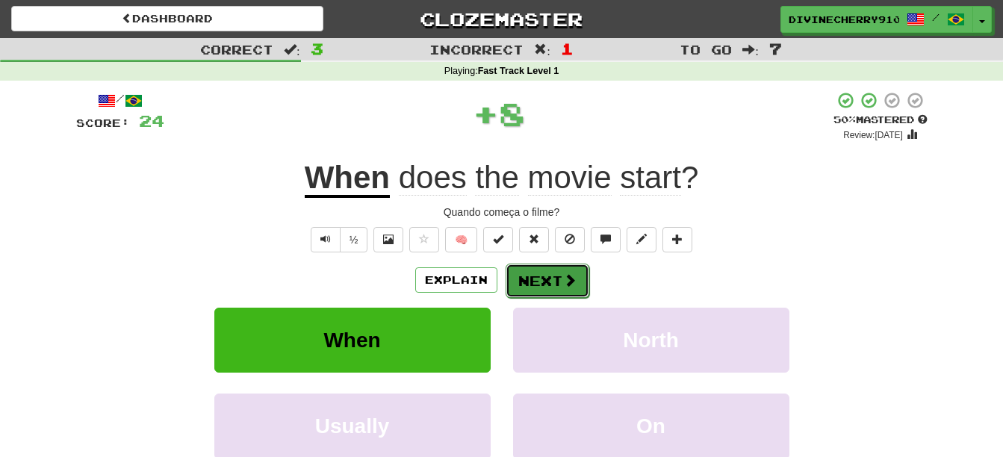
click at [548, 279] on button "Next" at bounding box center [548, 281] width 84 height 34
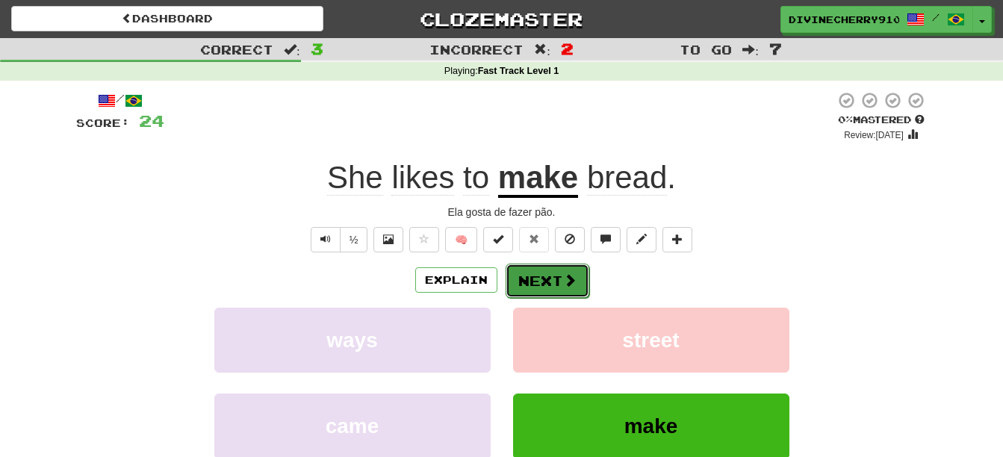
click at [557, 275] on button "Next" at bounding box center [548, 281] width 84 height 34
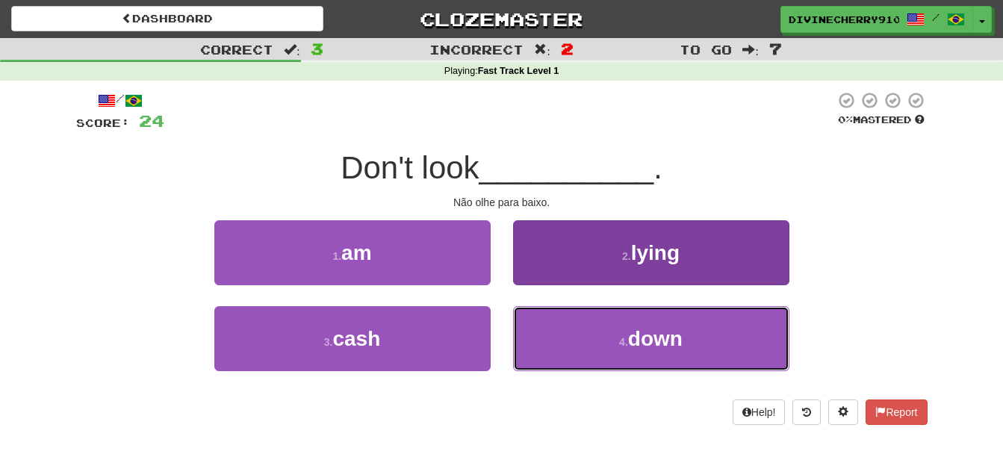
click at [570, 315] on button "4 . down" at bounding box center [651, 338] width 276 height 65
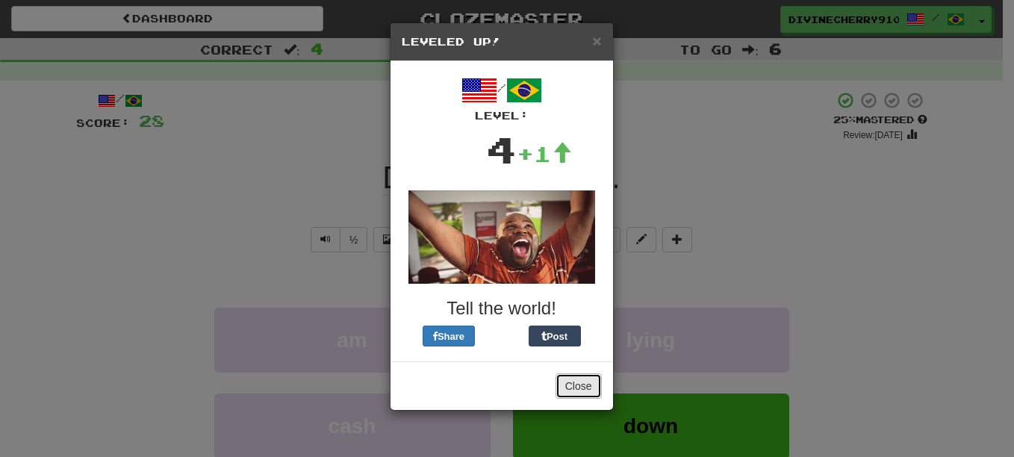
click at [587, 382] on button "Close" at bounding box center [579, 385] width 46 height 25
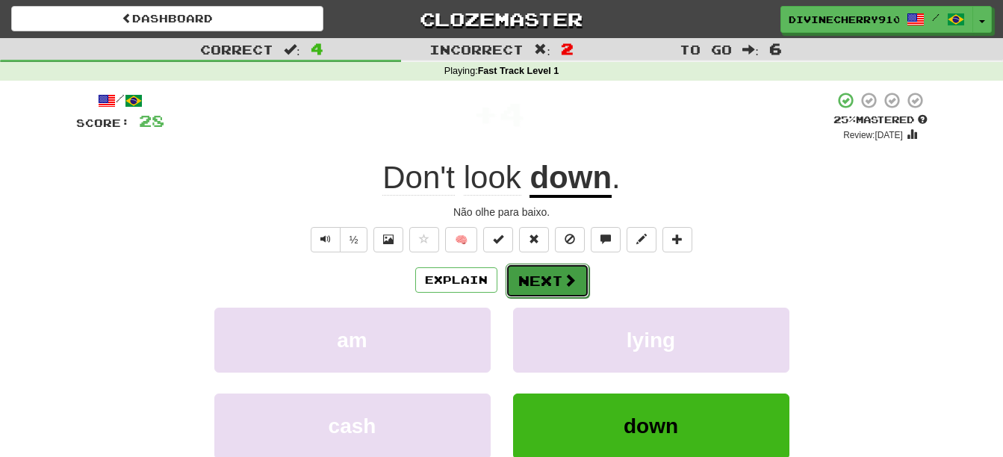
click at [556, 275] on button "Next" at bounding box center [548, 281] width 84 height 34
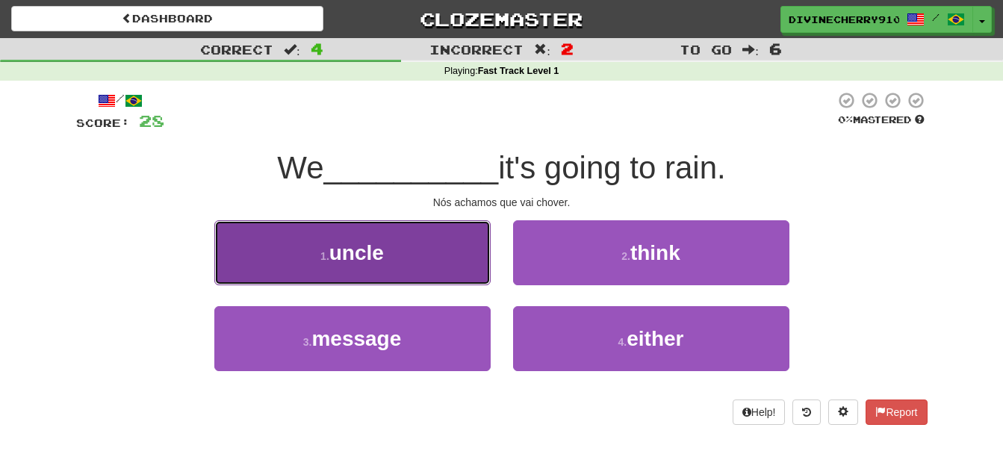
click at [450, 270] on button "1 . uncle" at bounding box center [352, 252] width 276 height 65
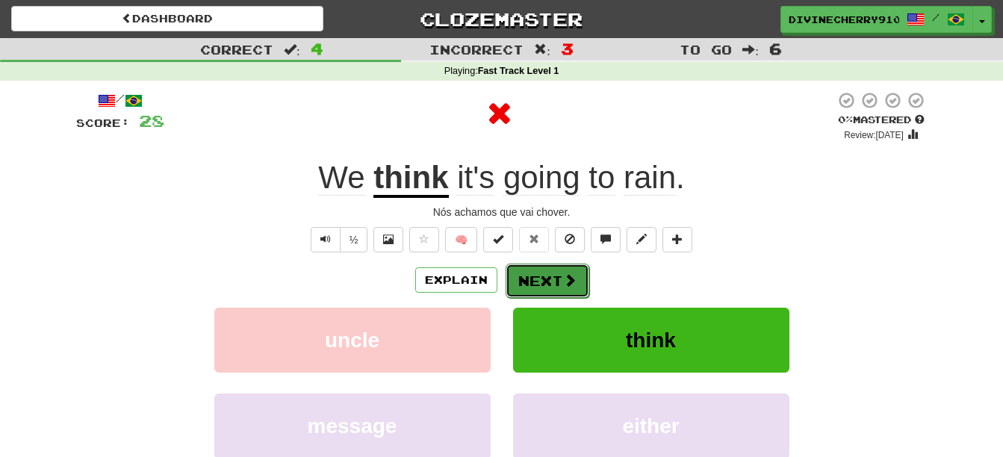
click at [543, 265] on button "Next" at bounding box center [548, 281] width 84 height 34
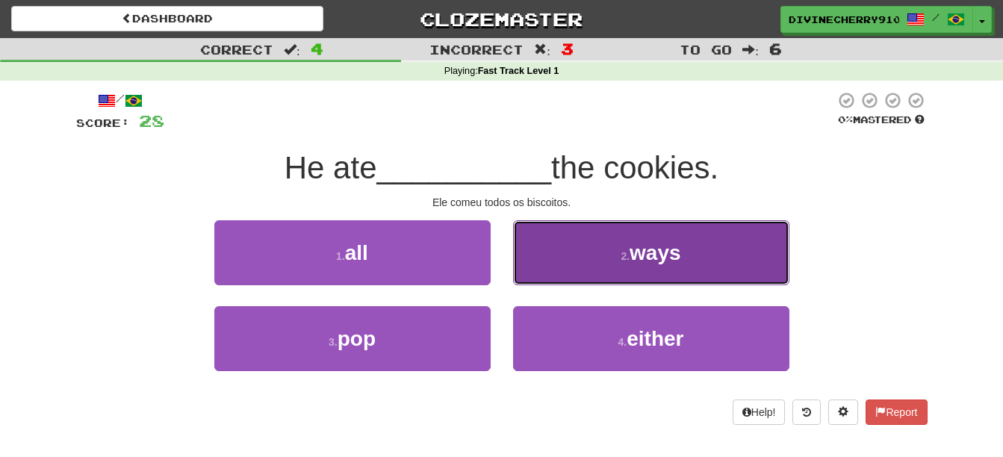
click at [571, 228] on button "2 . ways" at bounding box center [651, 252] width 276 height 65
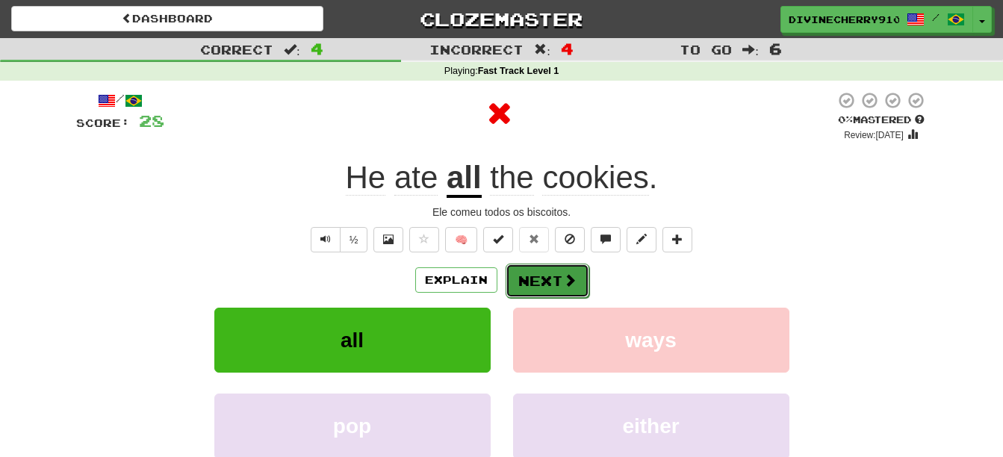
click at [558, 273] on button "Next" at bounding box center [548, 281] width 84 height 34
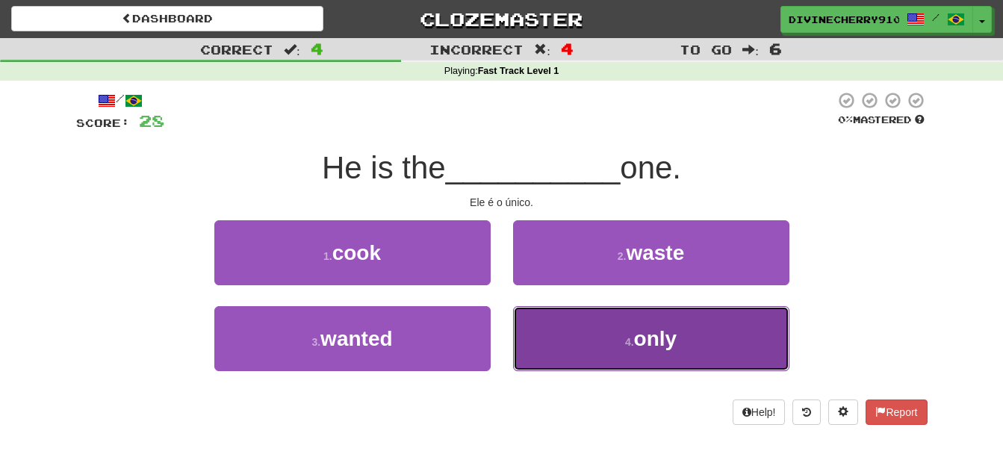
click at [557, 323] on button "4 . only" at bounding box center [651, 338] width 276 height 65
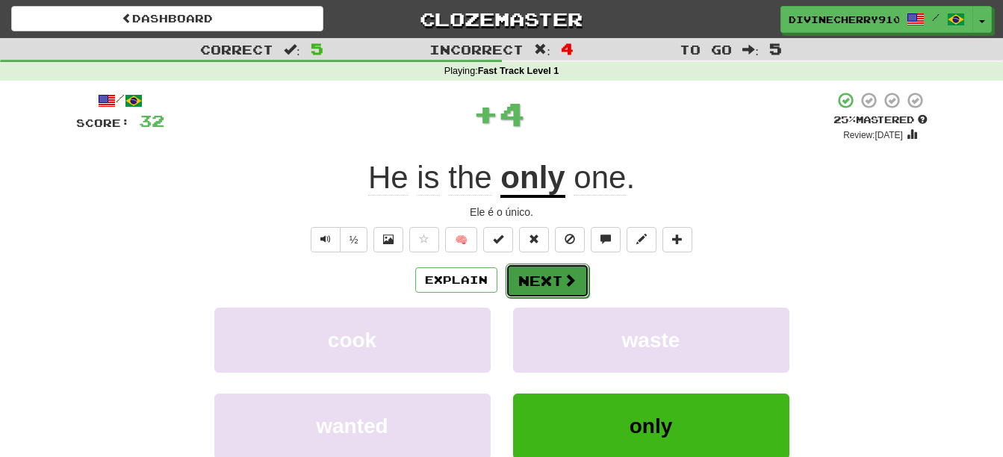
click at [551, 279] on button "Next" at bounding box center [548, 281] width 84 height 34
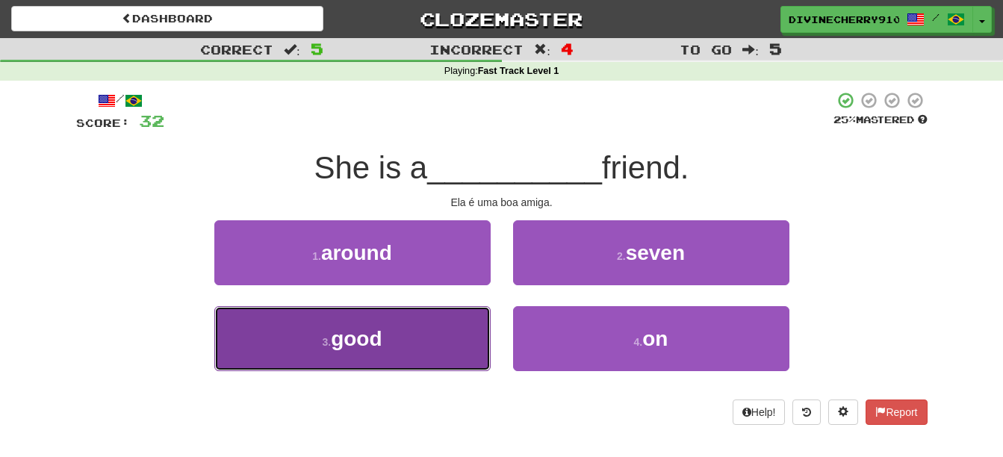
click at [483, 311] on button "3 . good" at bounding box center [352, 338] width 276 height 65
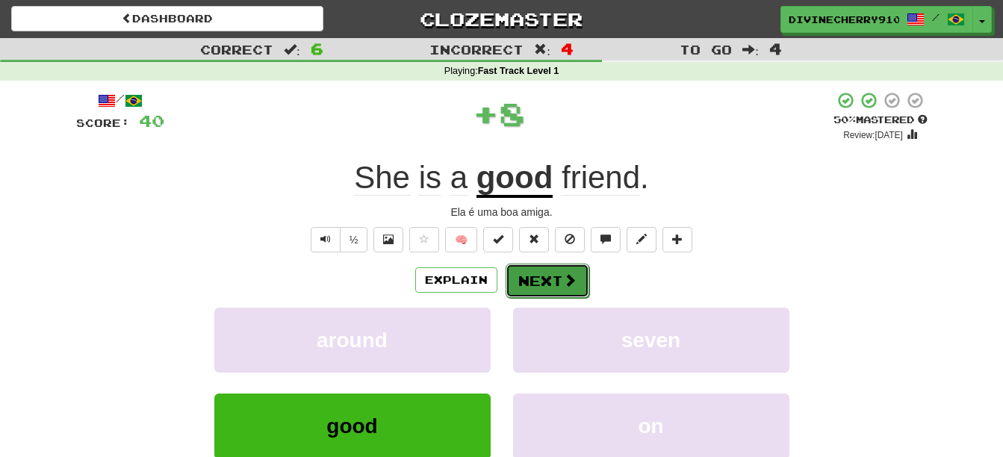
click at [525, 279] on button "Next" at bounding box center [548, 281] width 84 height 34
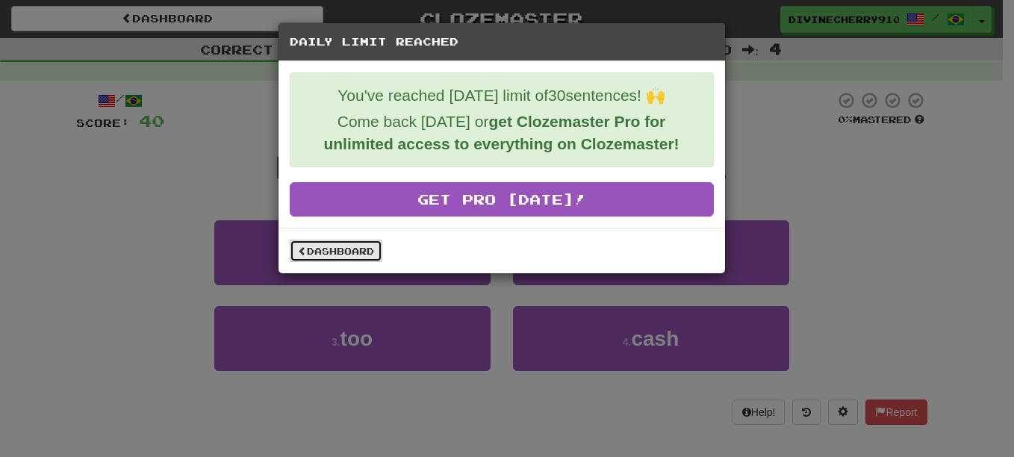
click at [356, 248] on link "Dashboard" at bounding box center [336, 251] width 93 height 22
